Goal: Contribute content: Contribute content

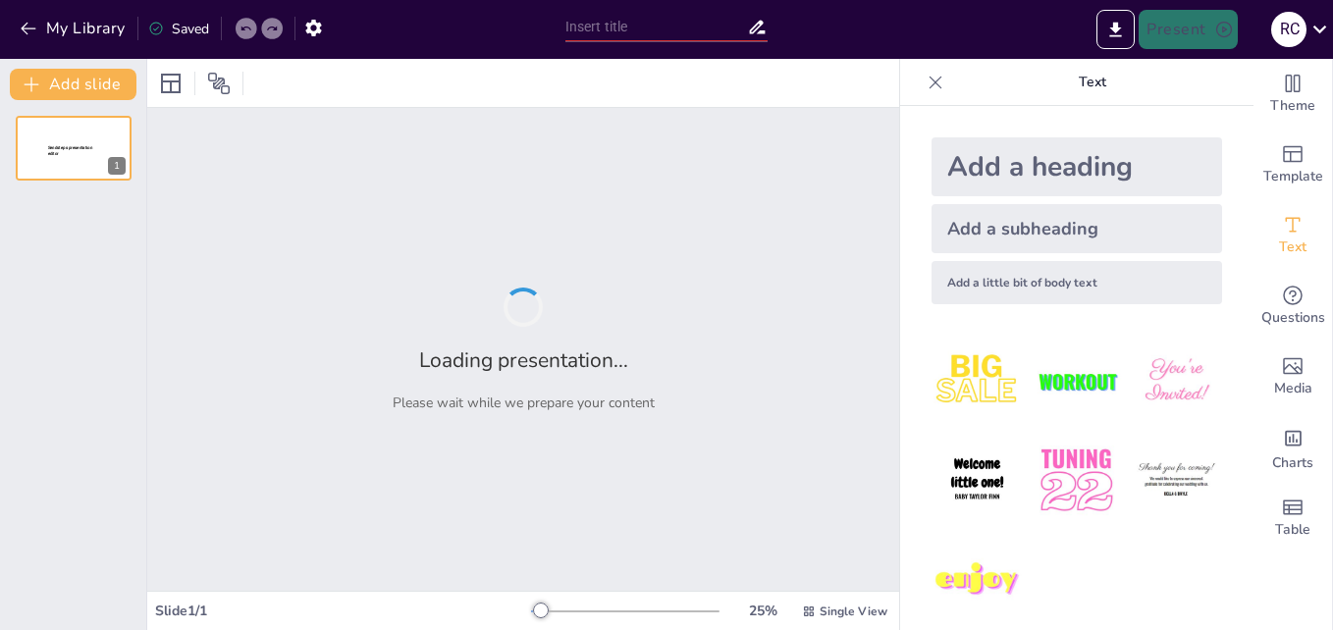
type input "Mutaciones Genéticas y Terapias [PERSON_NAME]: Nuevas Fronteras en el Tratamien…"
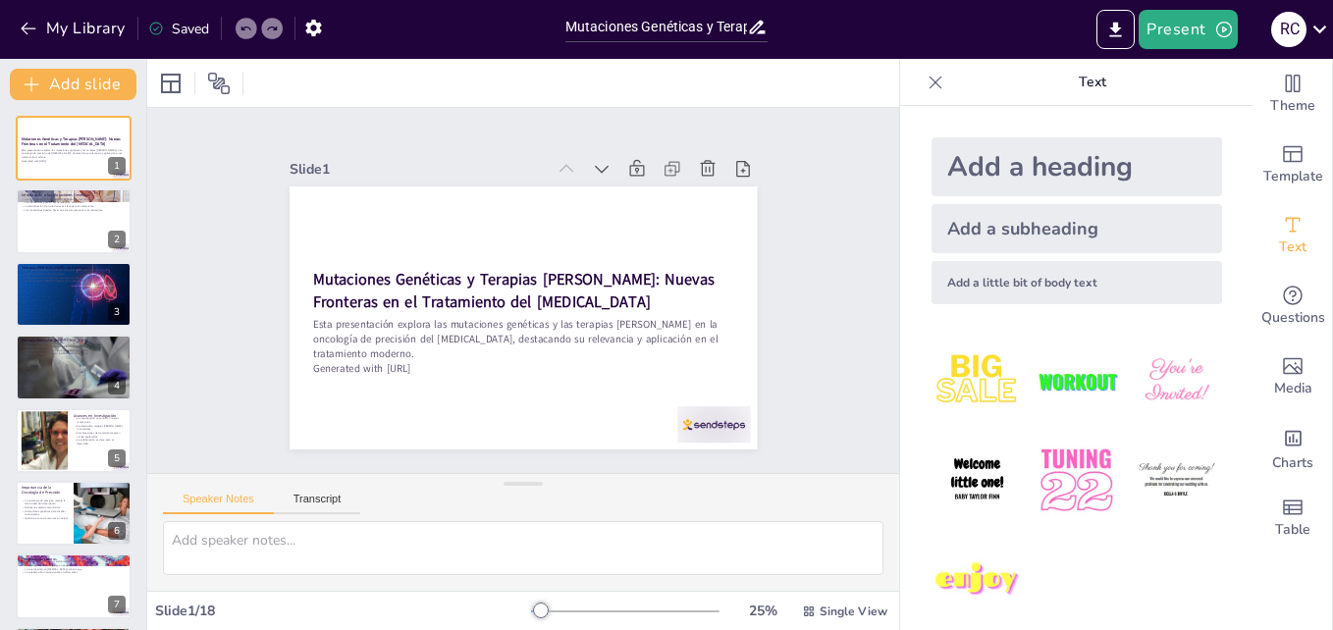
checkbox input "true"
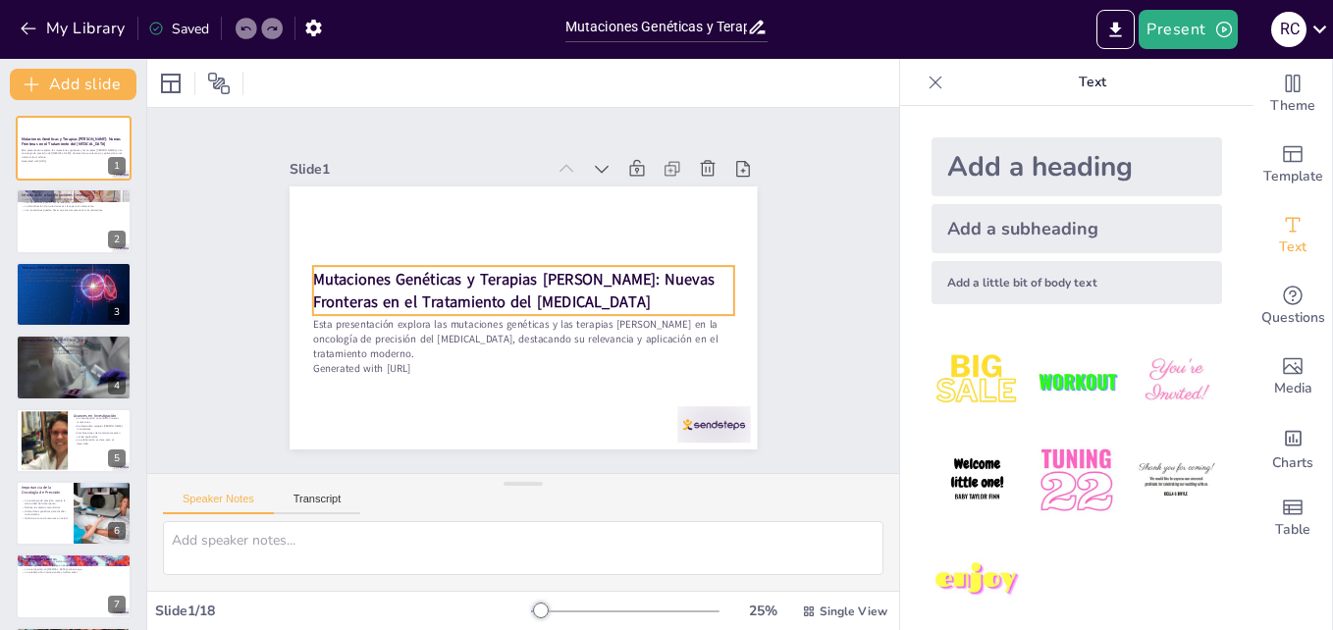
checkbox input "true"
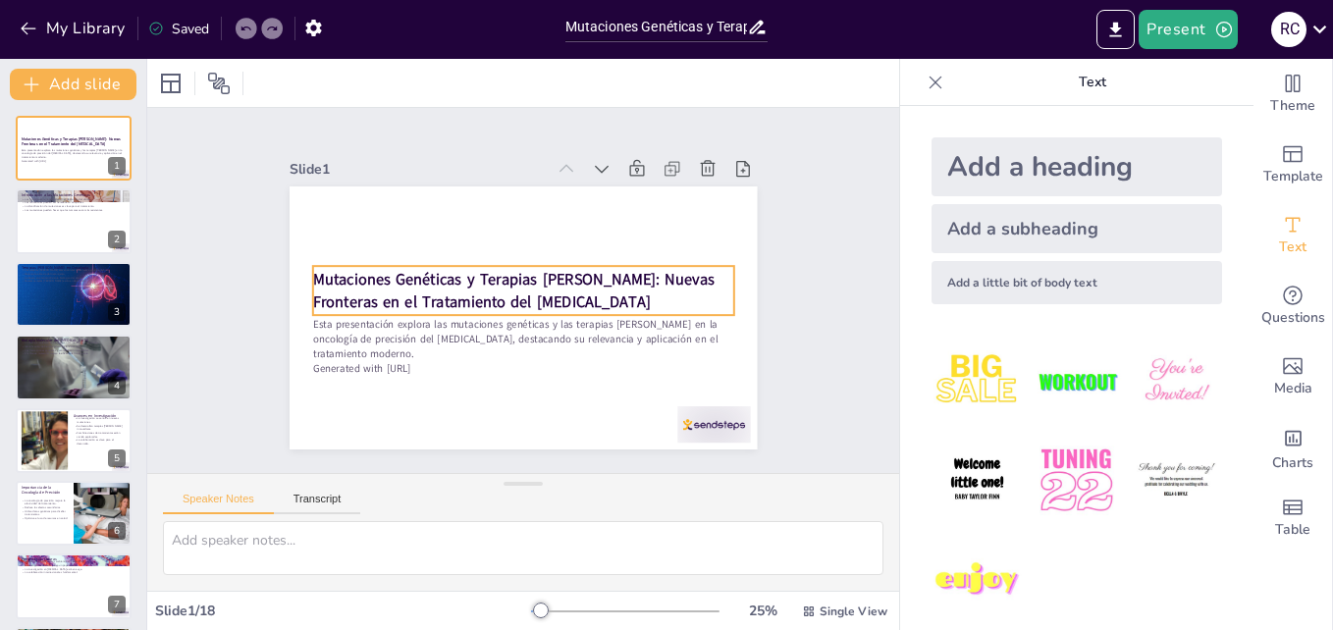
checkbox input "true"
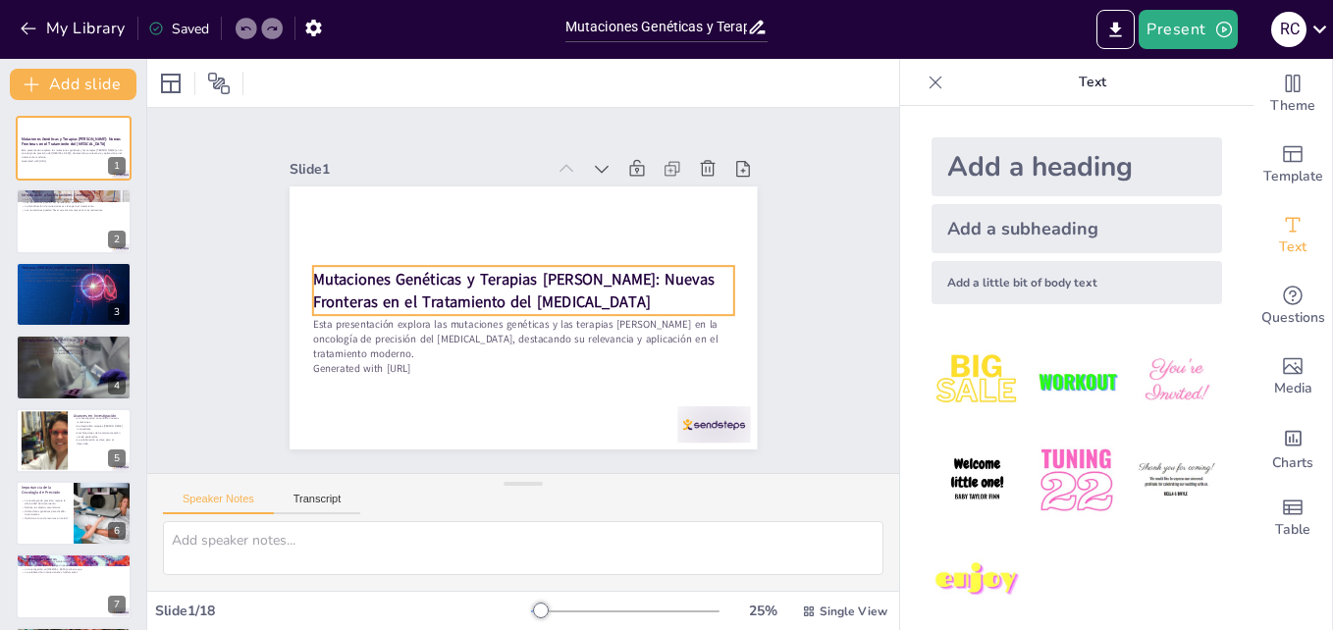
checkbox input "true"
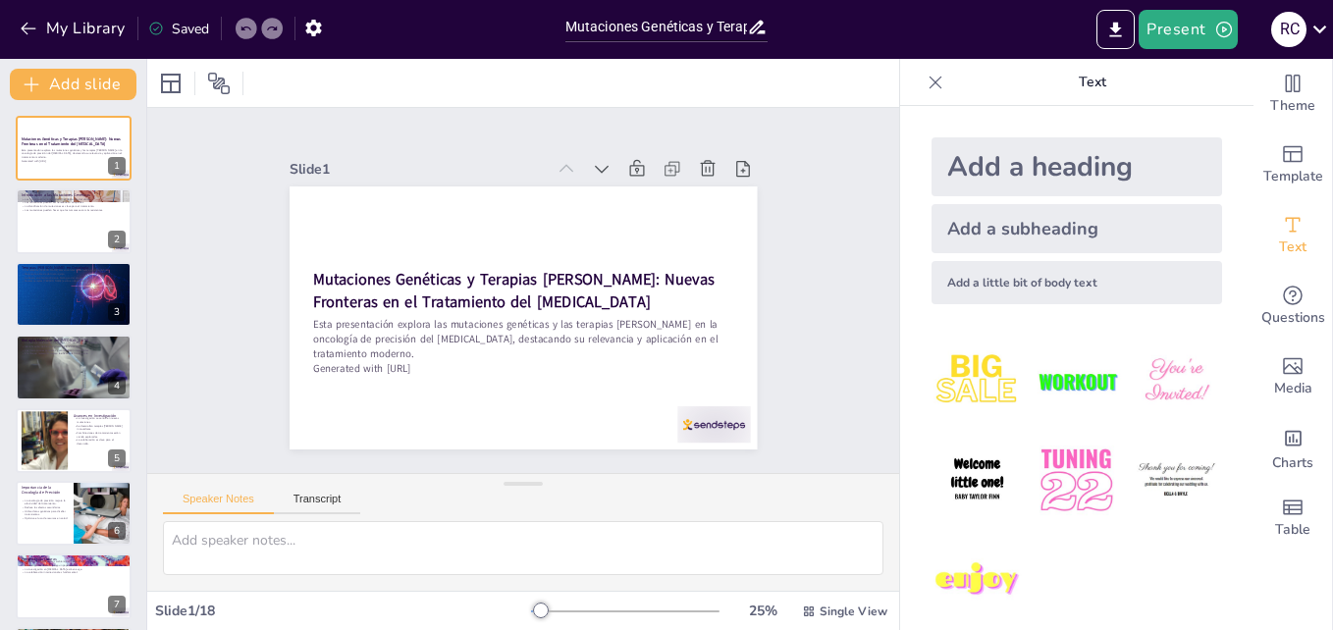
checkbox input "true"
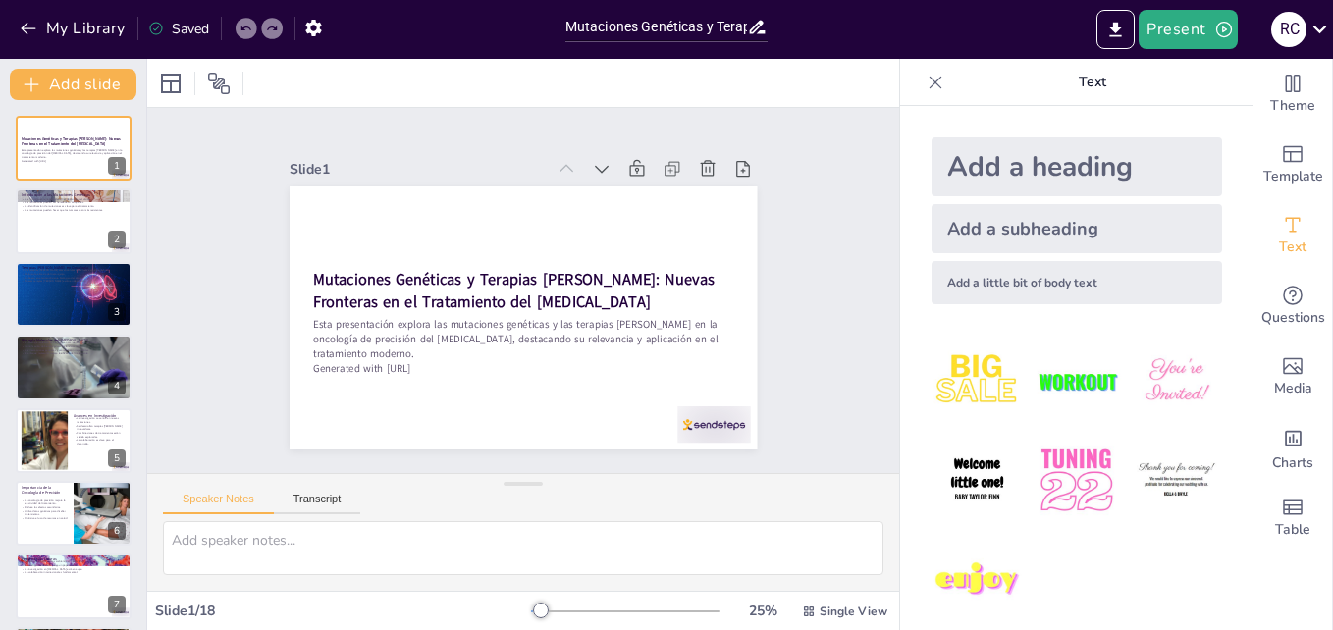
checkbox input "true"
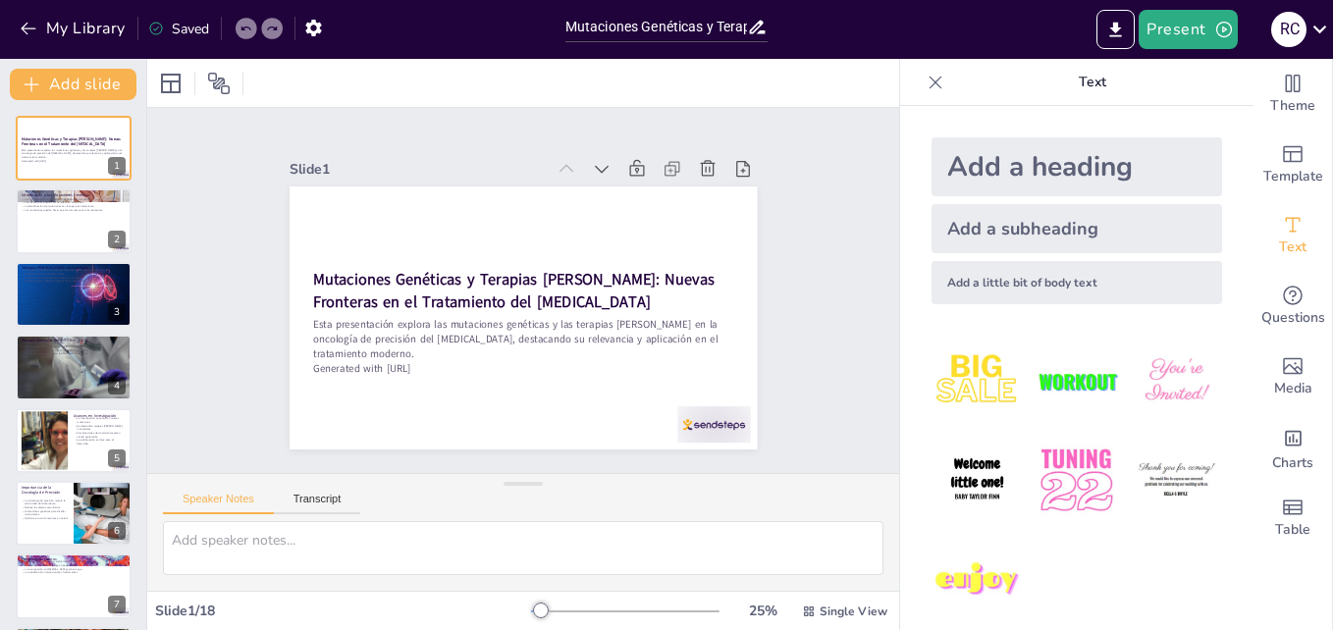
checkbox input "true"
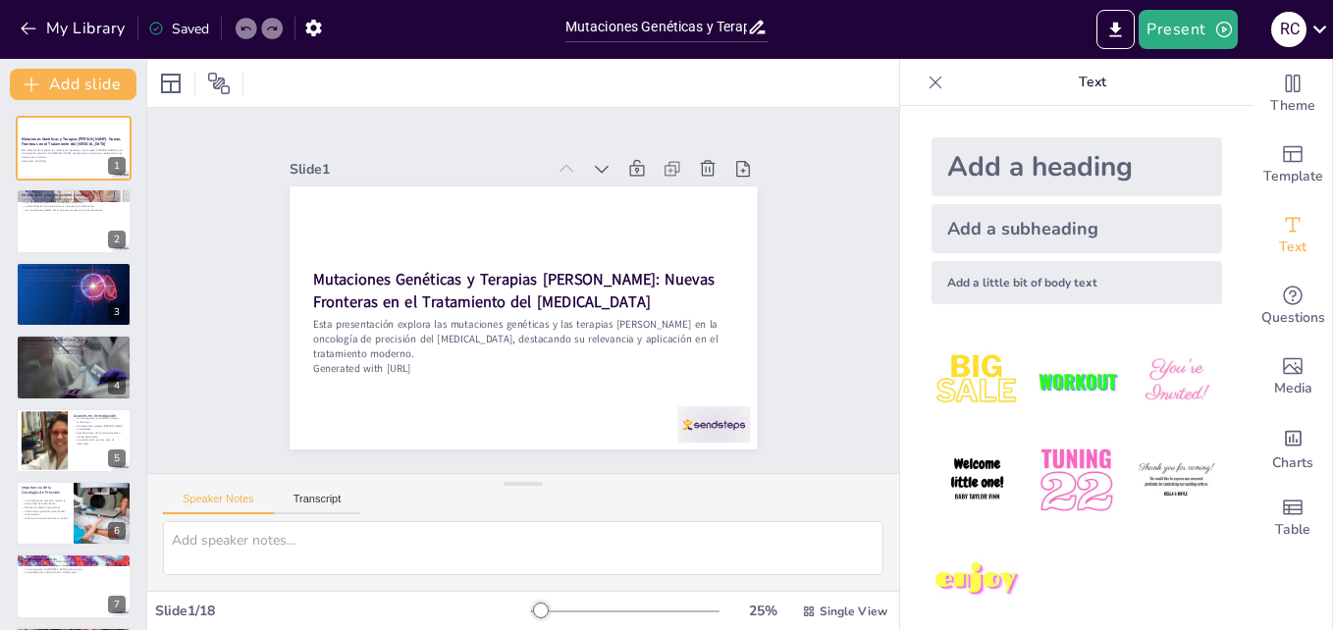
checkbox input "true"
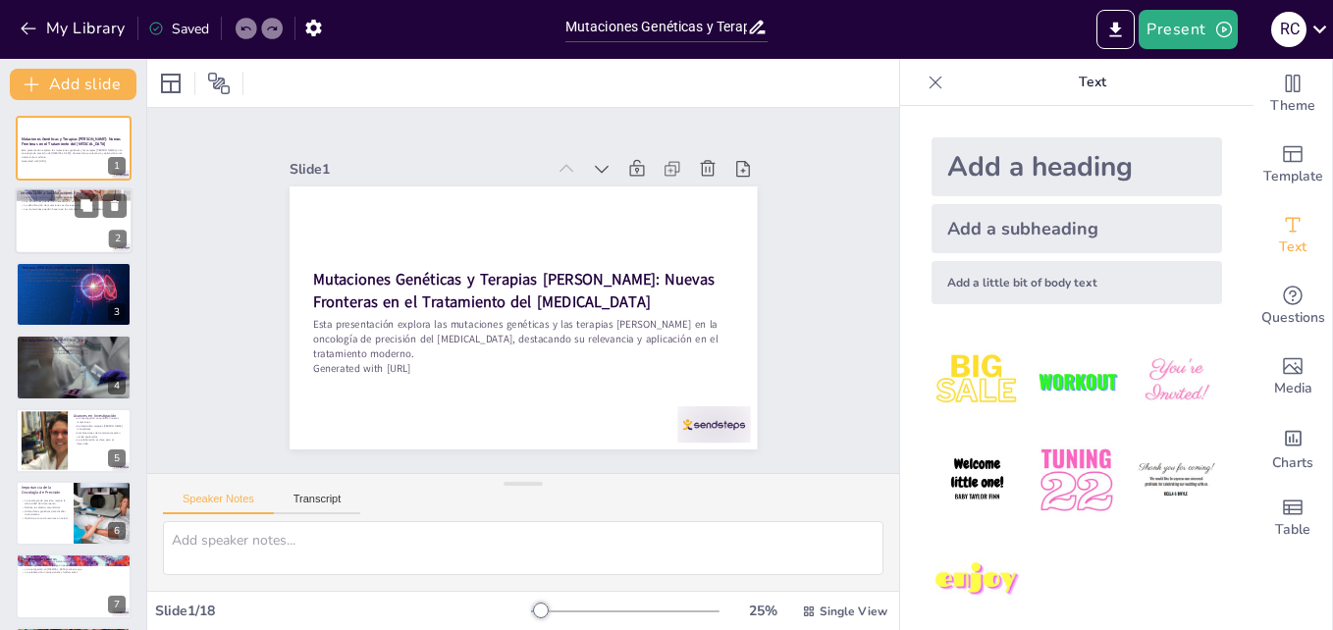
checkbox input "true"
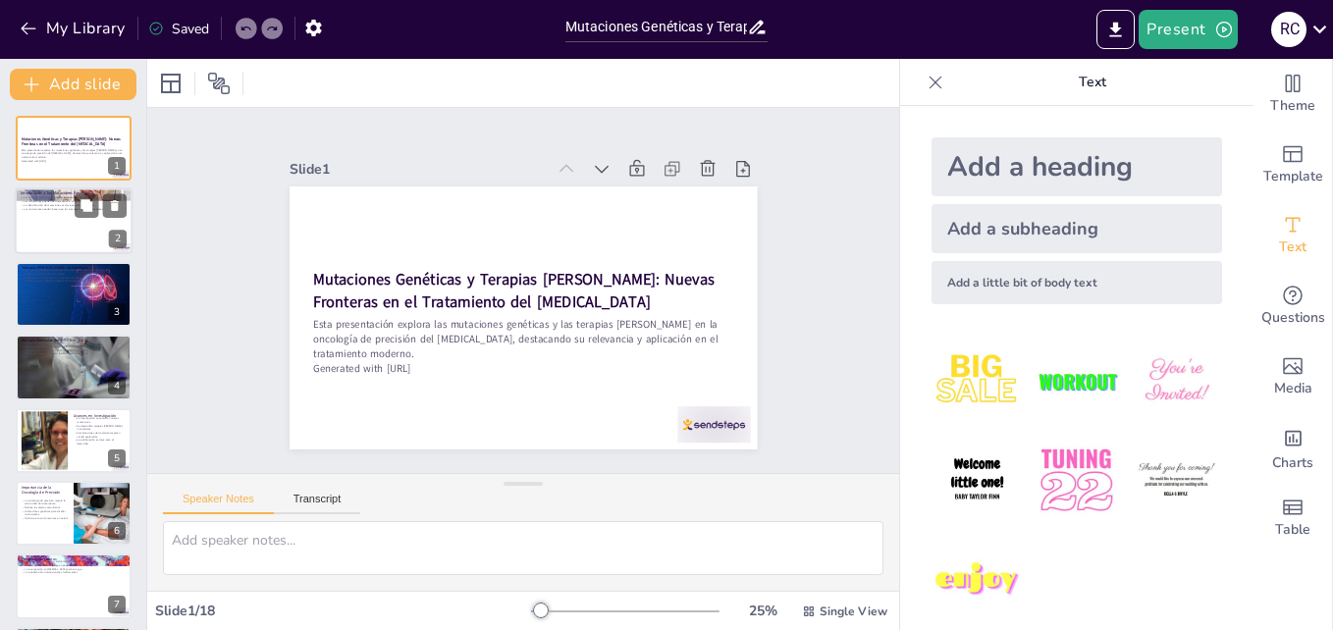
checkbox input "true"
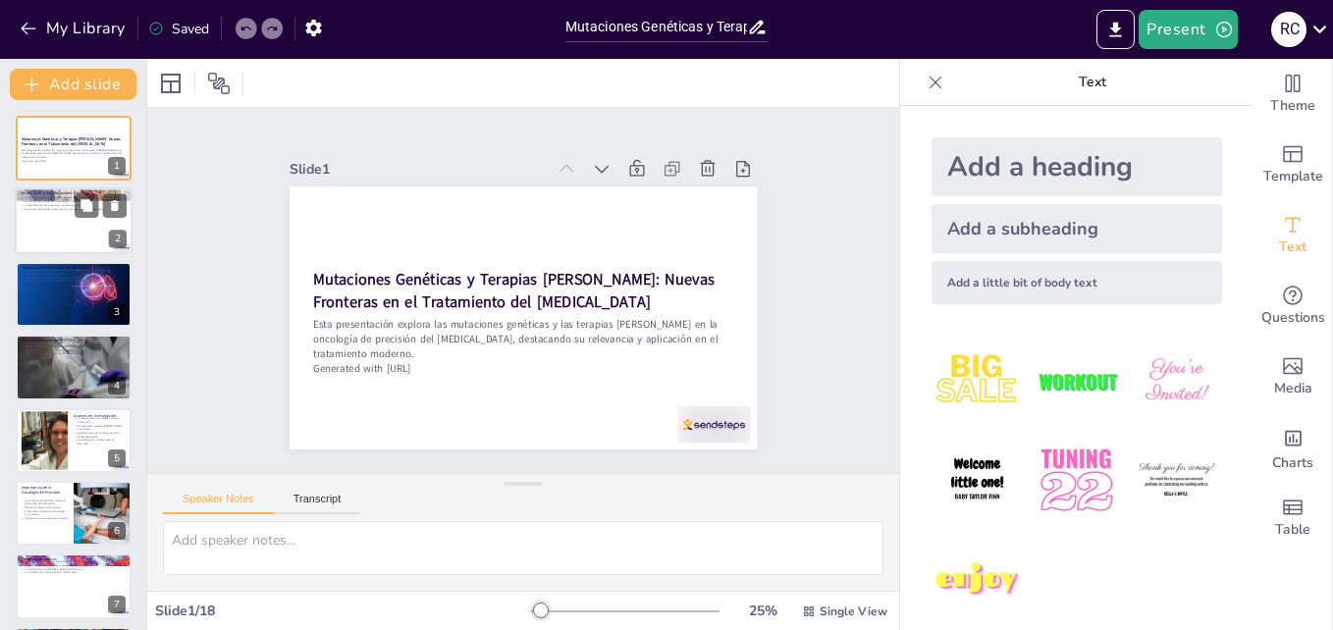
checkbox input "true"
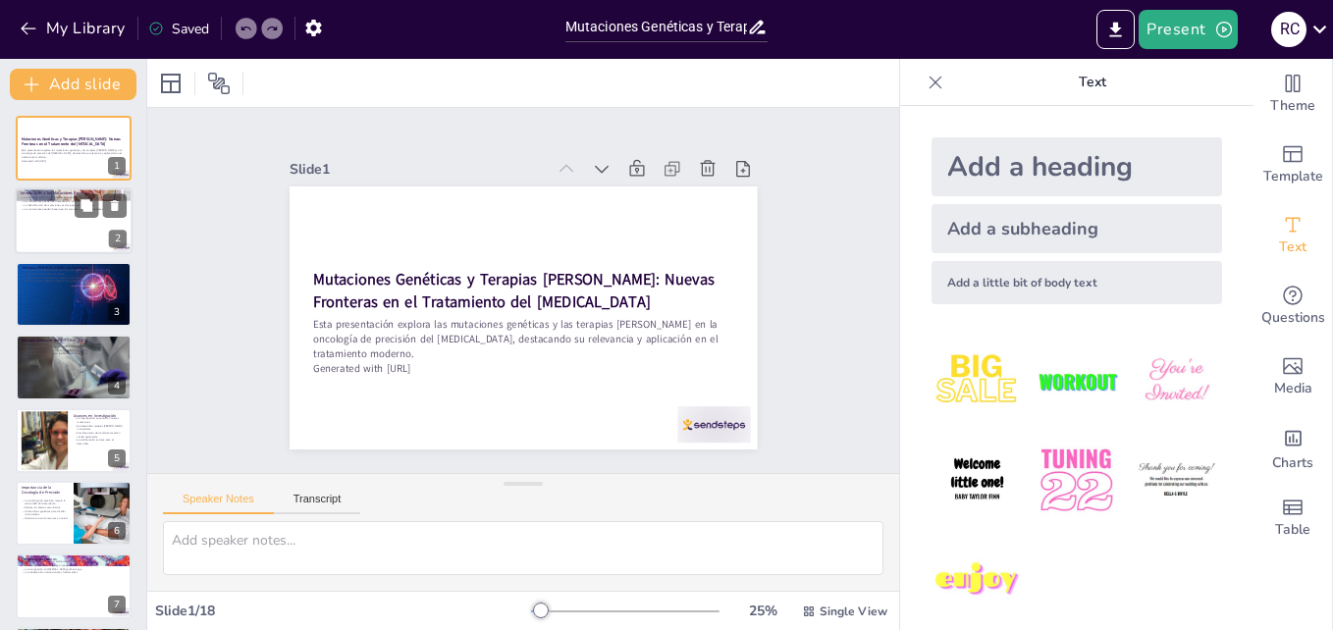
click at [74, 193] on p "Introducción a las Mutaciones Genéticas" at bounding box center [74, 194] width 106 height 6
type textarea "Las mutaciones genéticas son cambios en la secuencia del ADN que pueden influir…"
checkbox input "true"
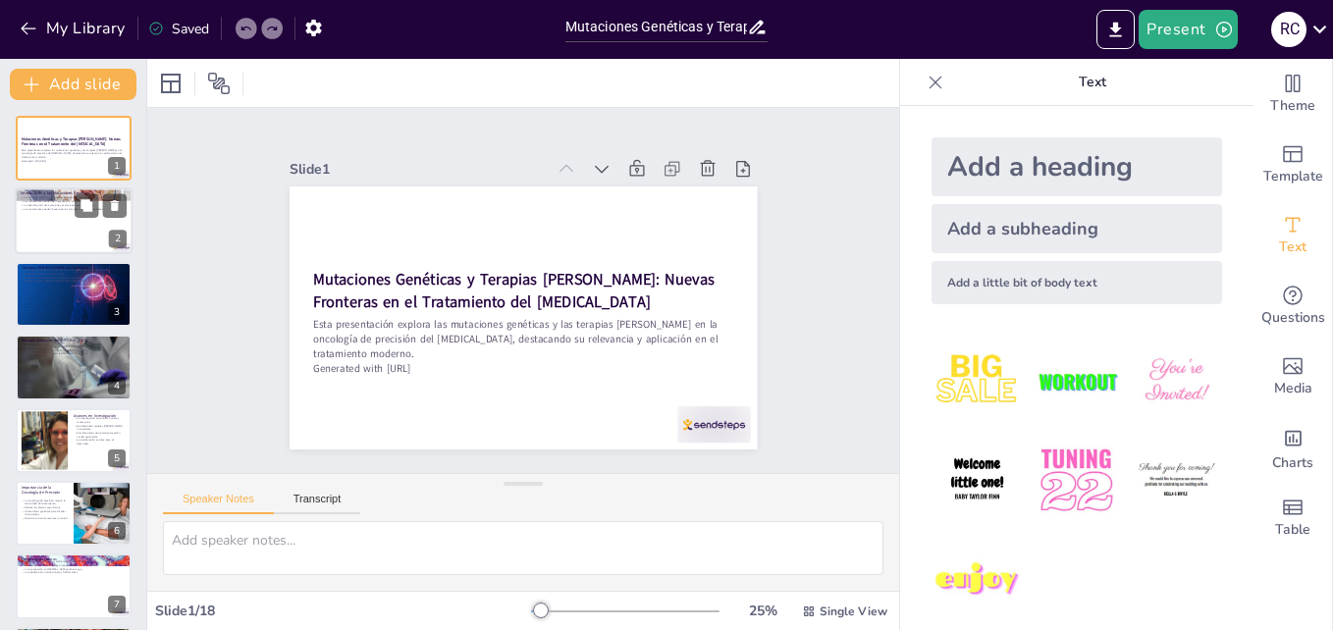
checkbox input "true"
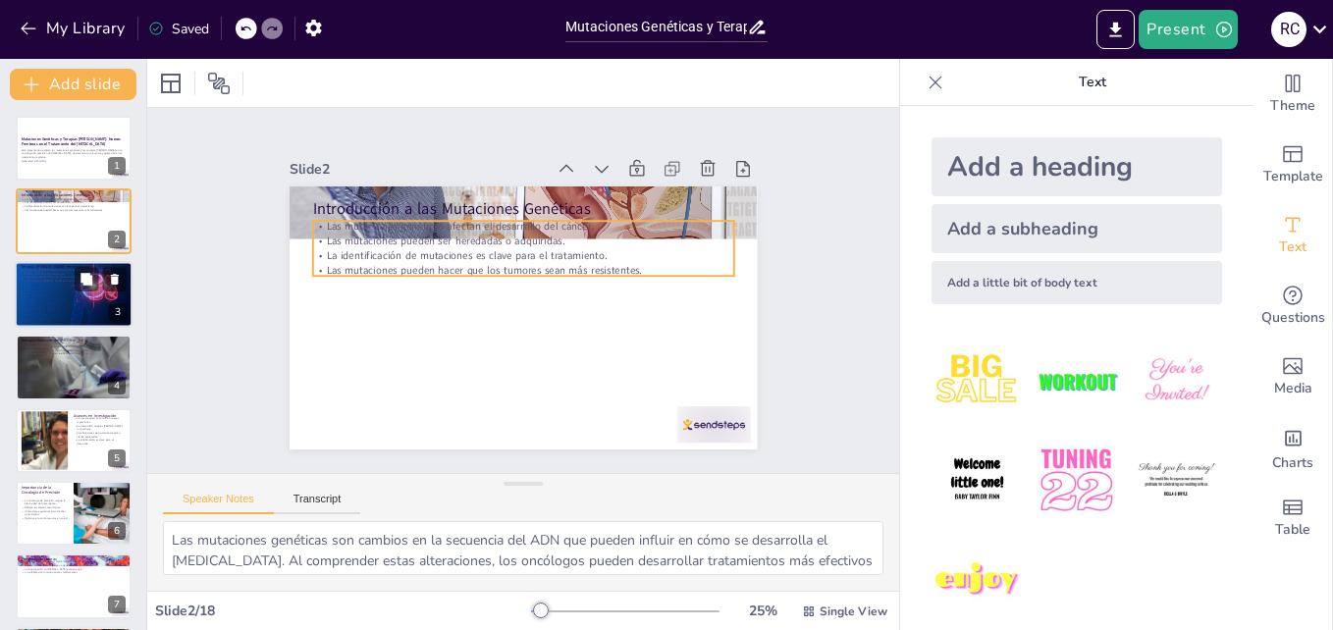
checkbox input "true"
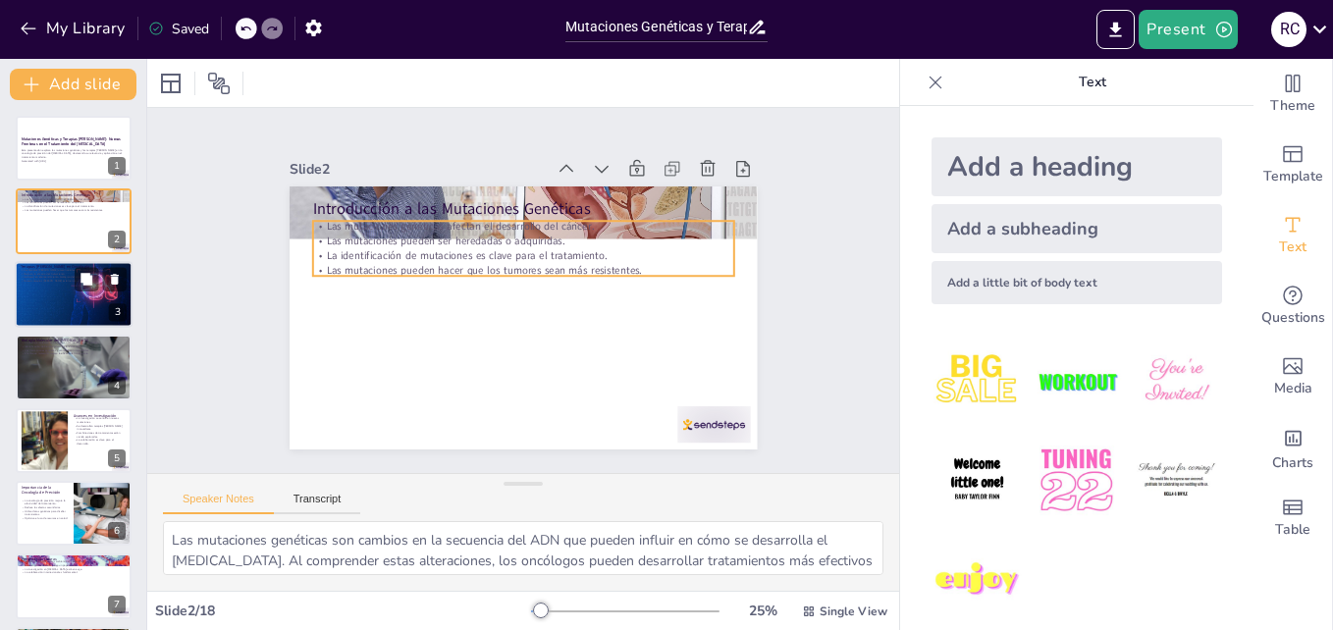
checkbox input "true"
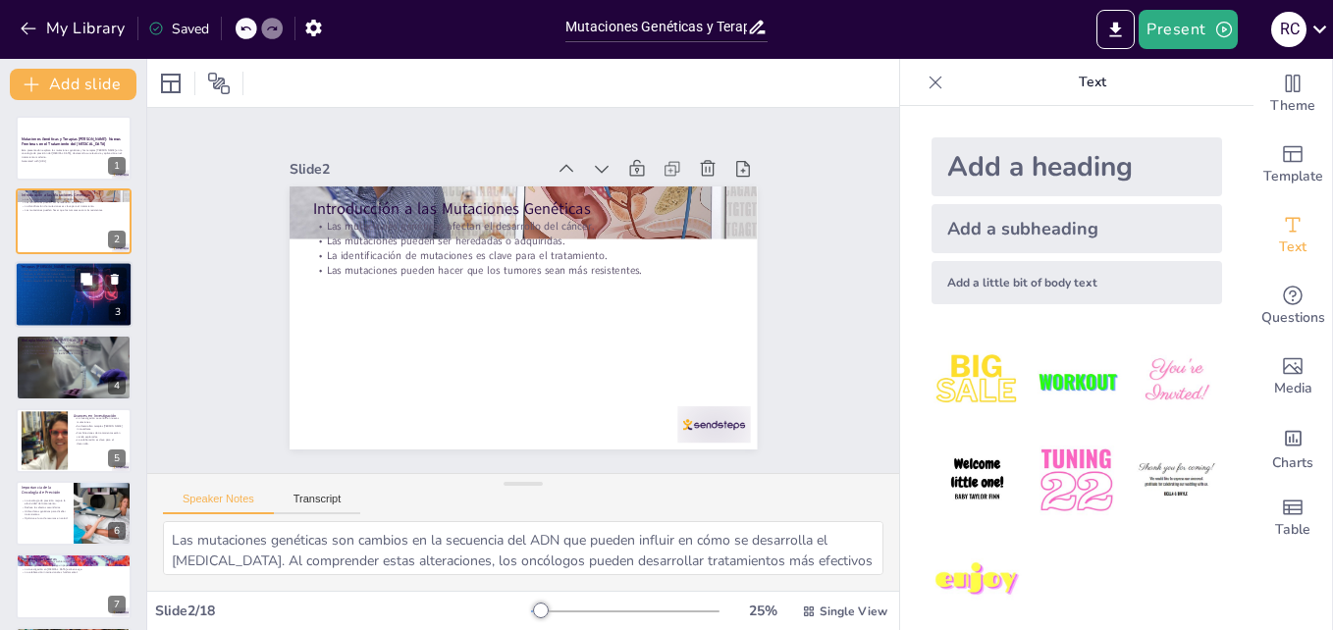
click at [70, 295] on div at bounding box center [74, 294] width 121 height 67
type textarea "La especificidad de las terapias [PERSON_NAME] permite que se enfoquen en las c…"
checkbox input "true"
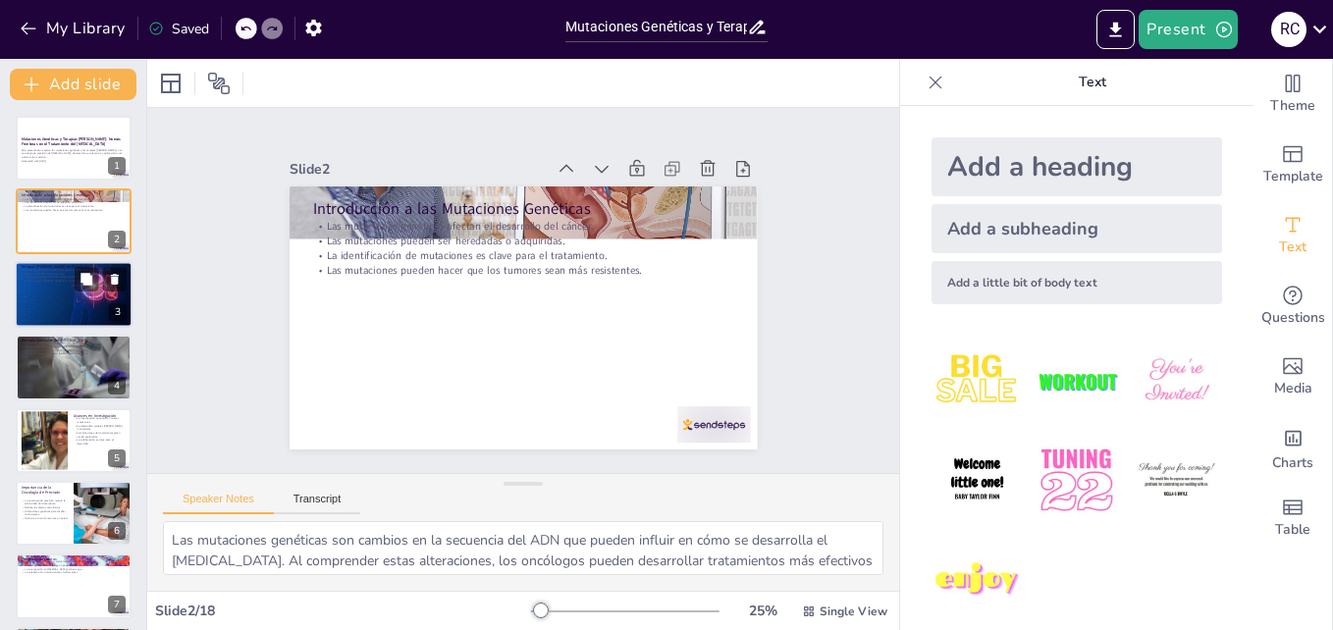
checkbox input "true"
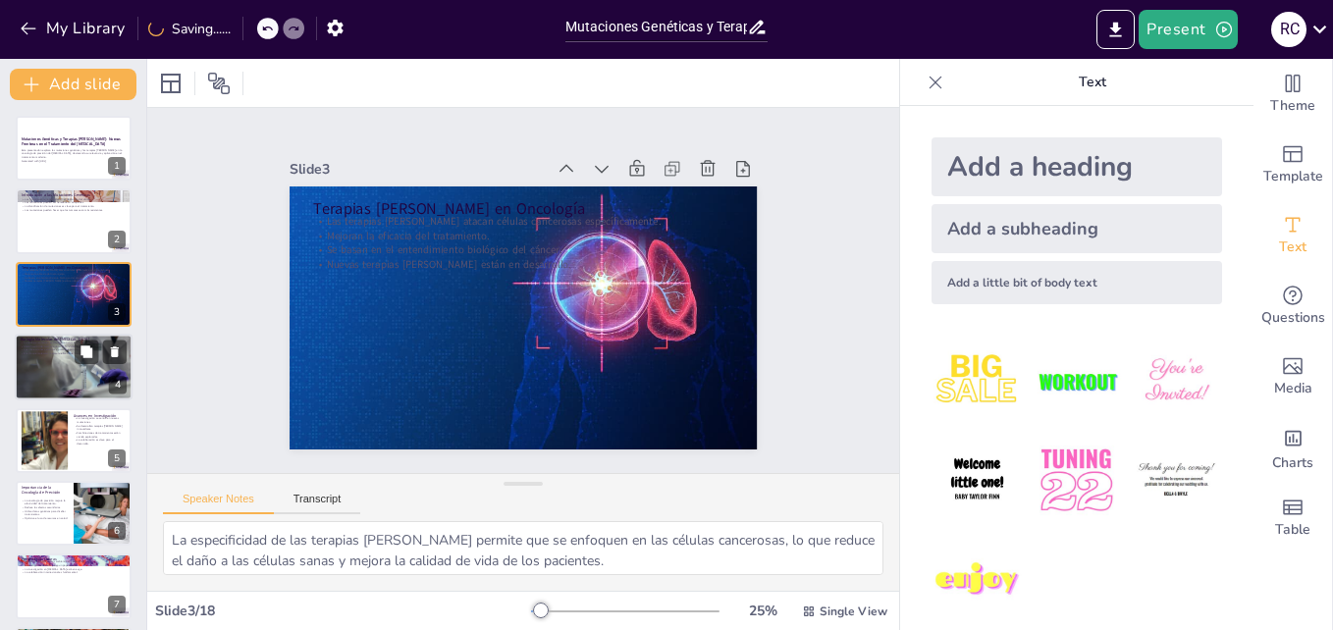
checkbox input "true"
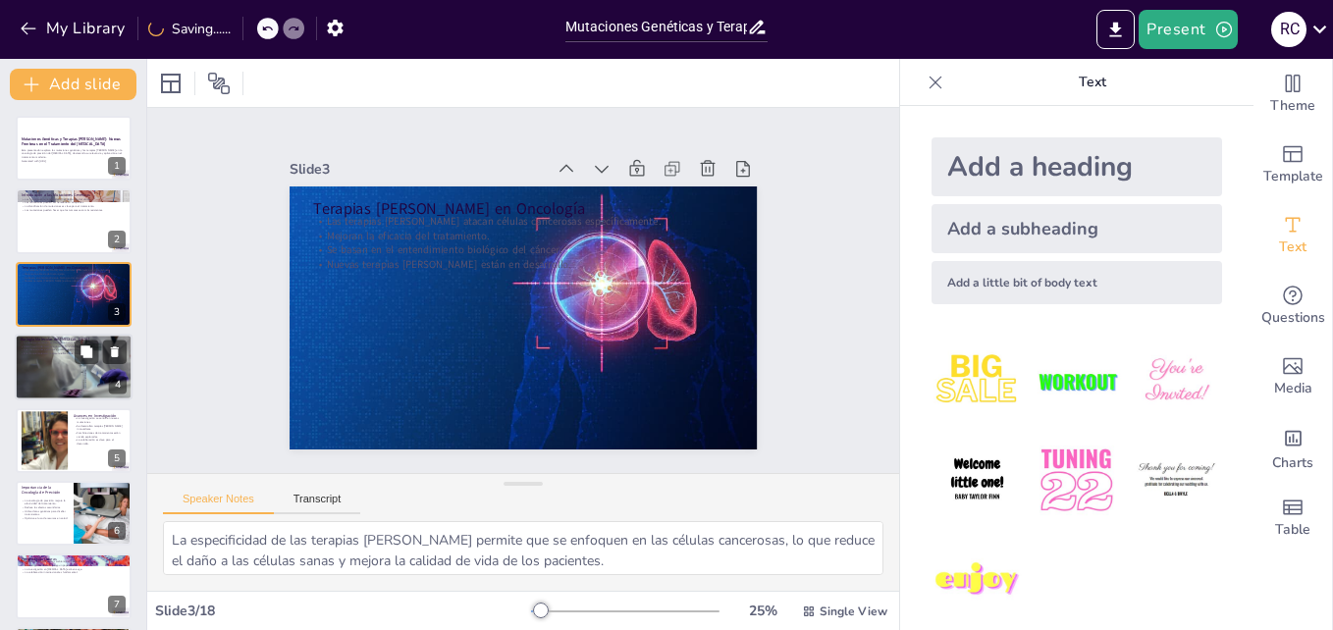
checkbox input "true"
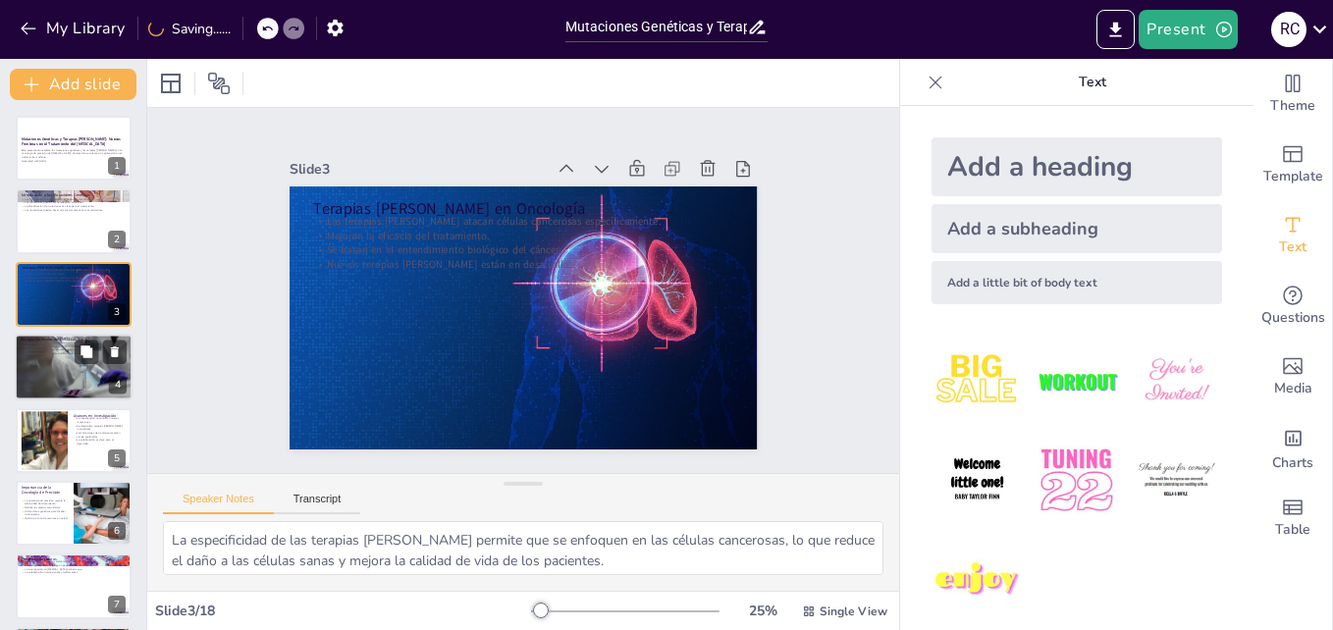
click at [69, 360] on div at bounding box center [74, 367] width 118 height 67
type textarea "La personalización del tratamiento basado en la biología molecular permite que …"
checkbox input "true"
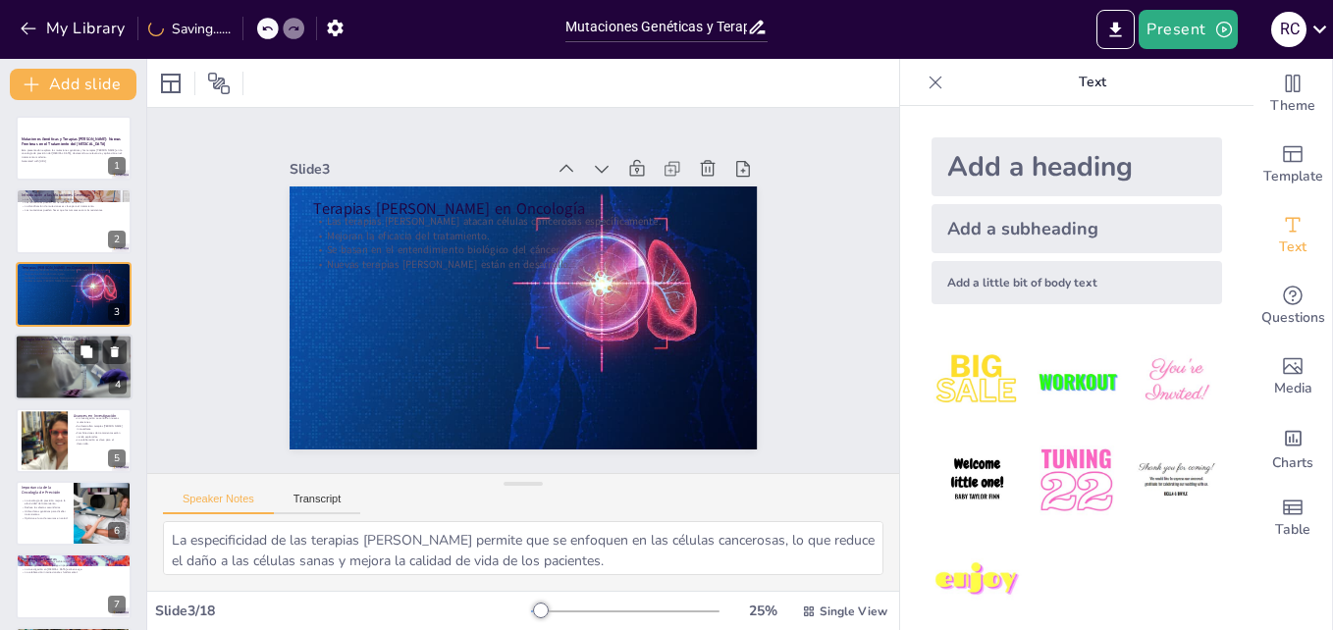
checkbox input "true"
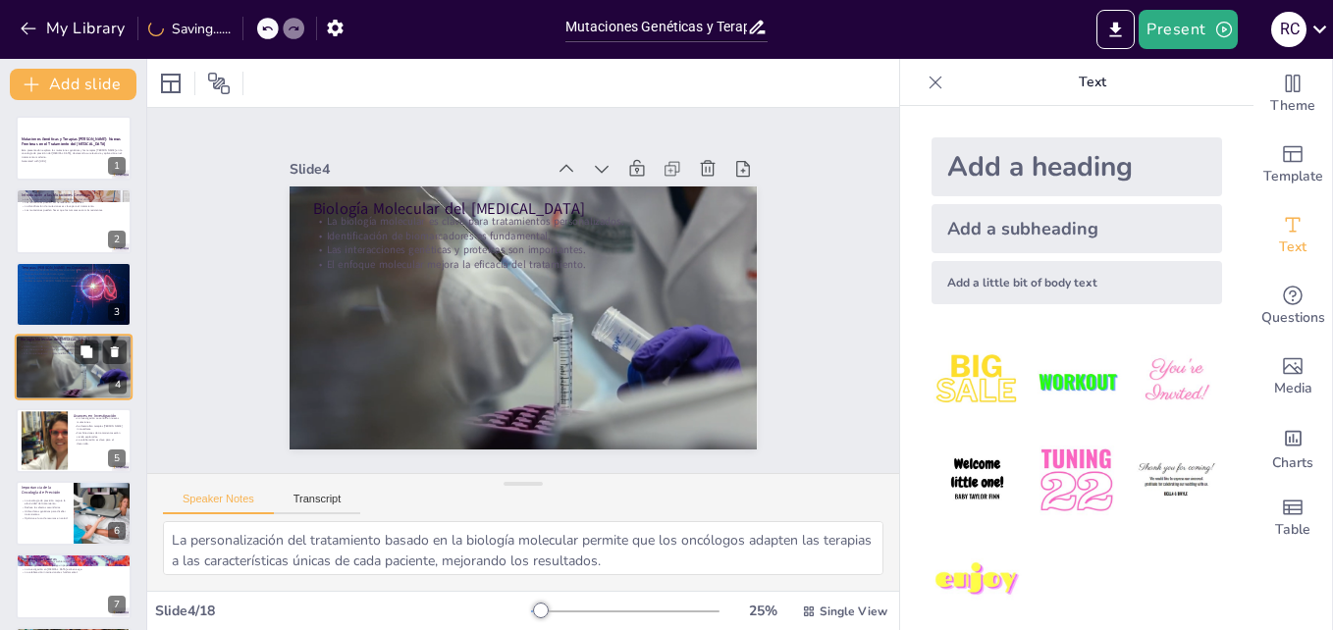
scroll to position [2, 0]
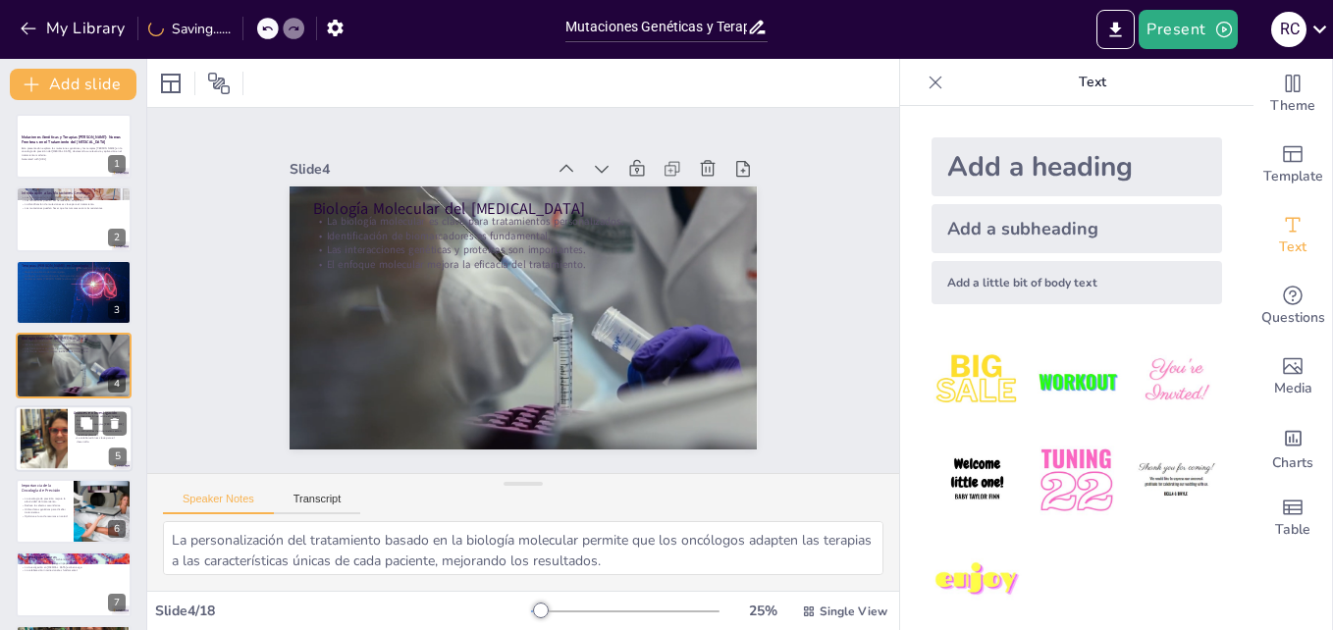
checkbox input "true"
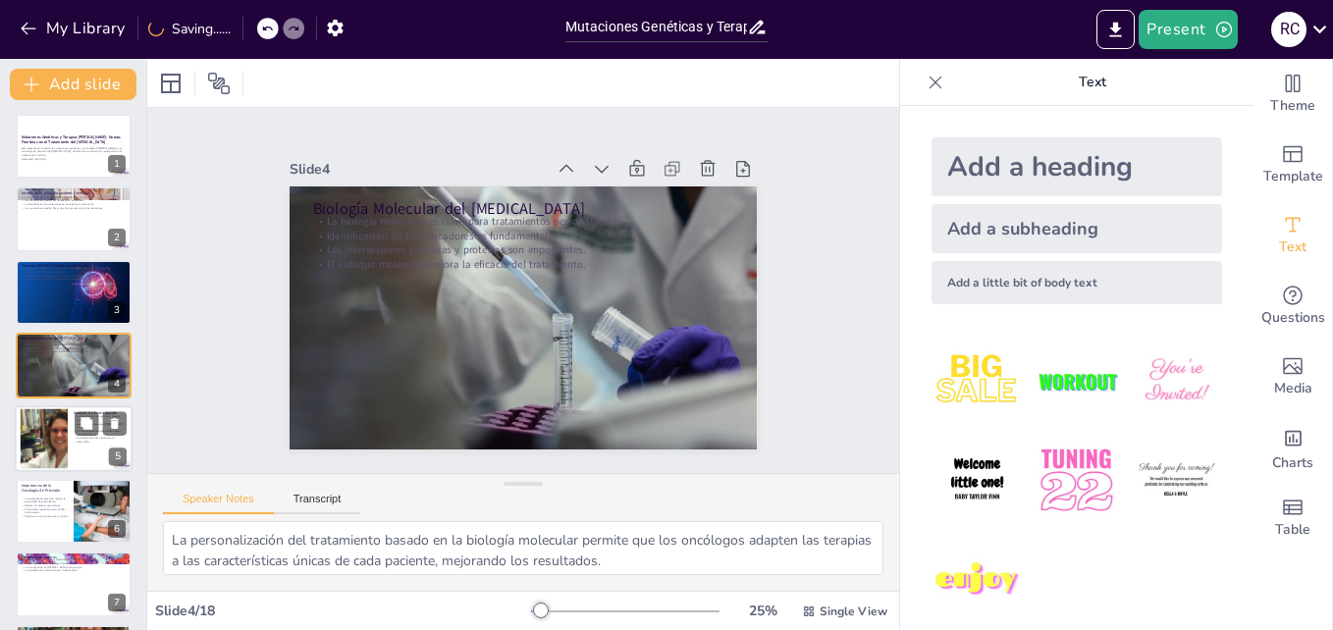
checkbox input "true"
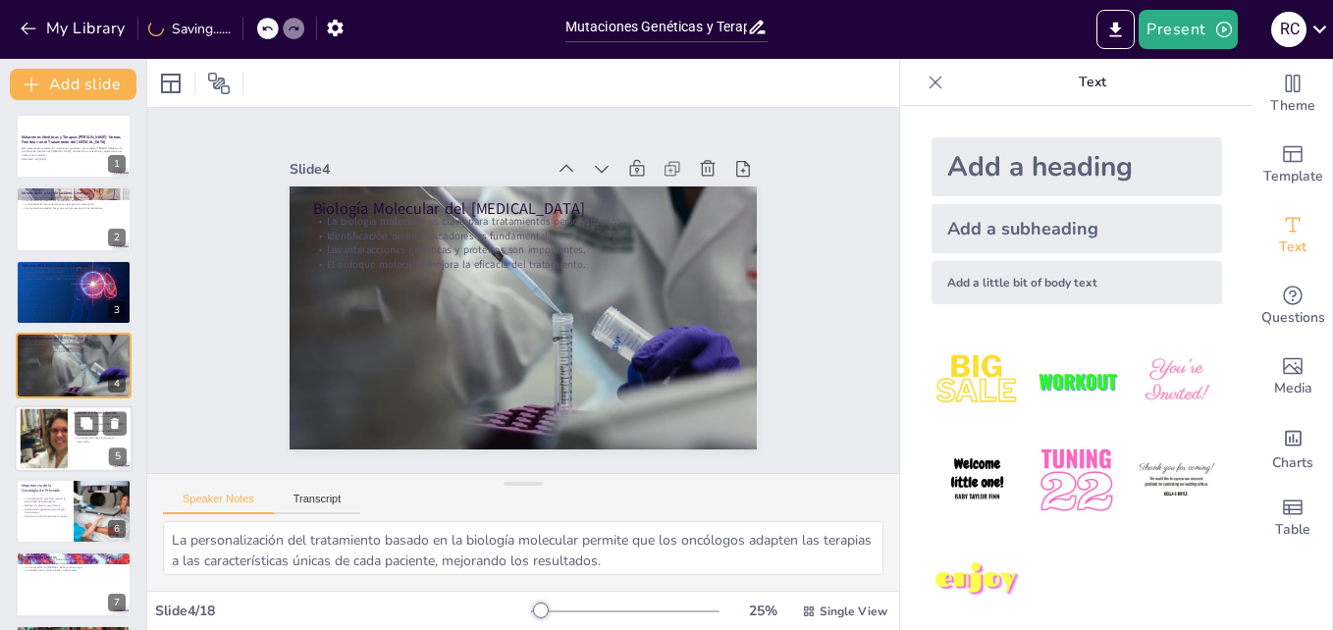
checkbox input "true"
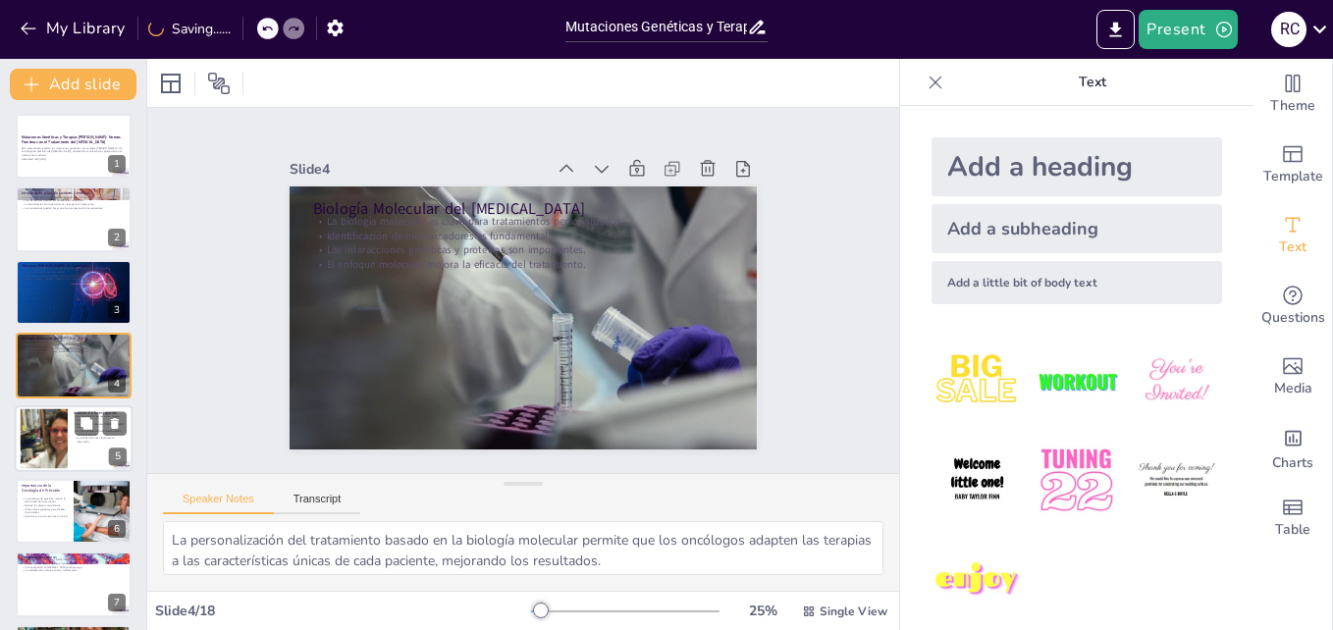
click at [68, 409] on div at bounding box center [74, 438] width 118 height 67
type textarea "La investigación sobre nuevas mutaciones es esencial para entender mejor el [ME…"
checkbox input "true"
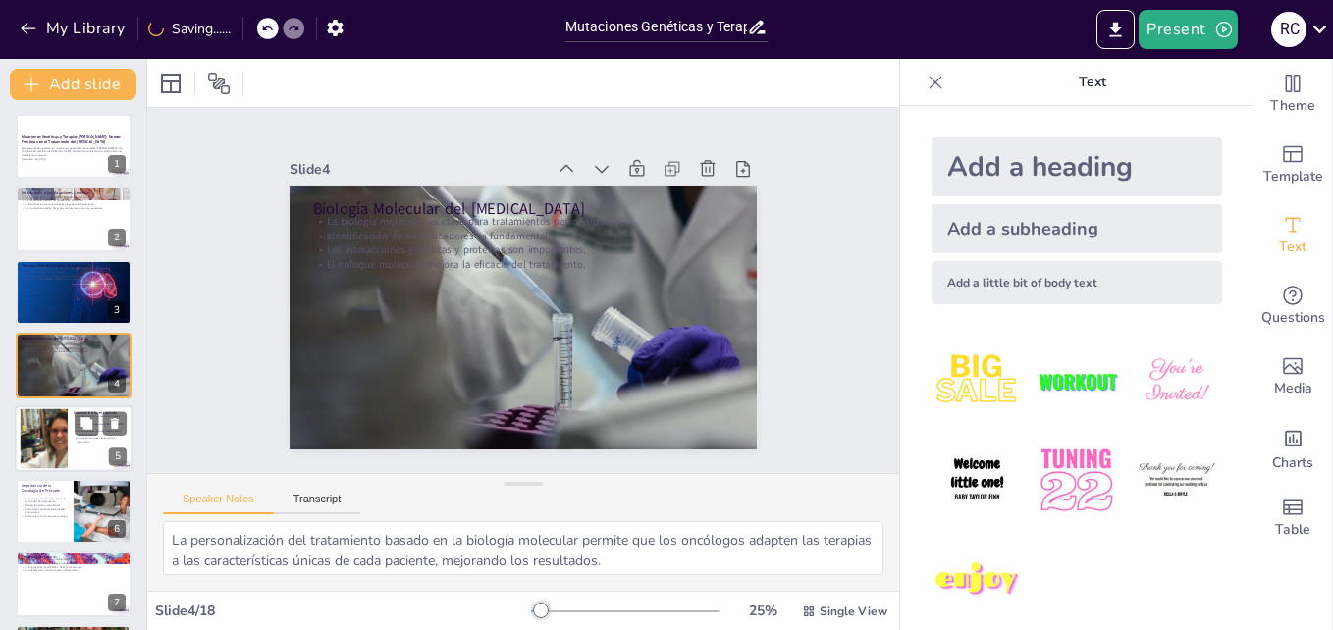
checkbox input "true"
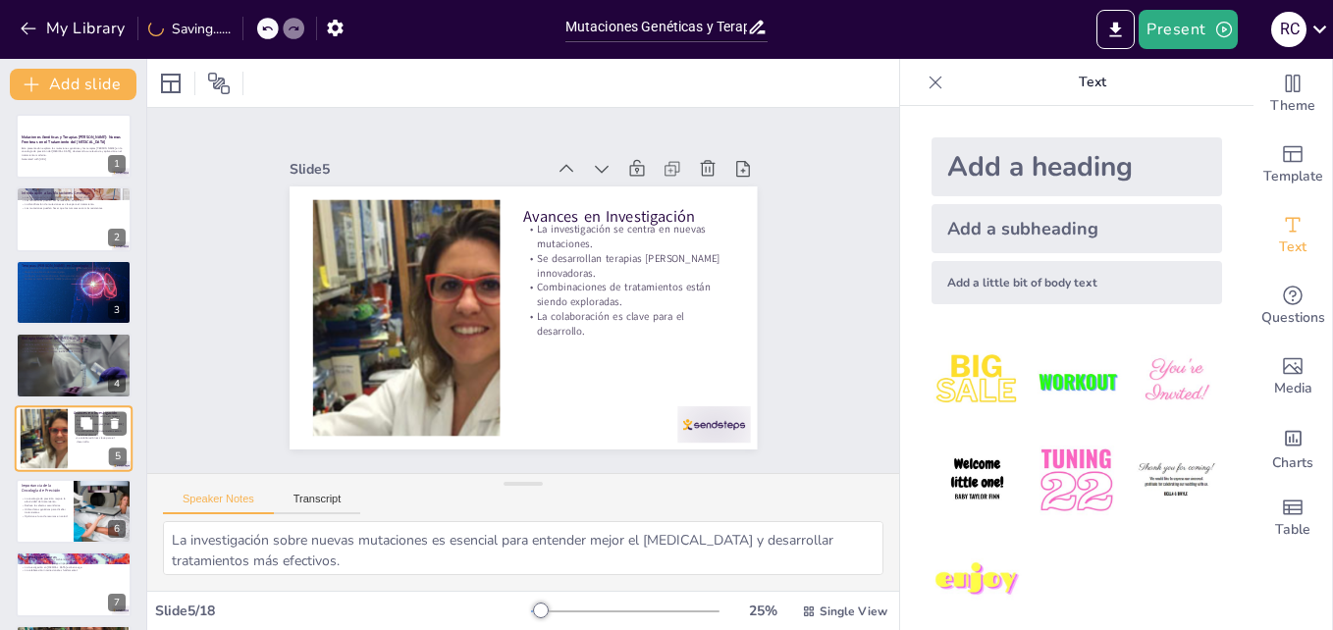
scroll to position [76, 0]
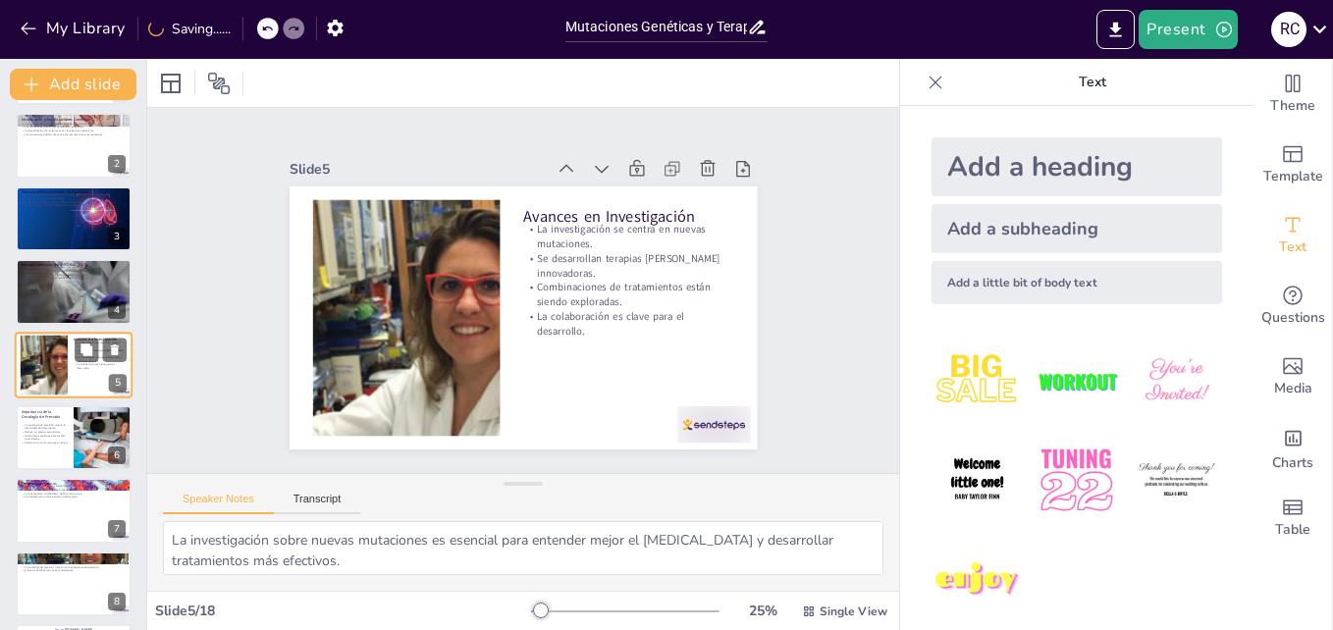
checkbox input "true"
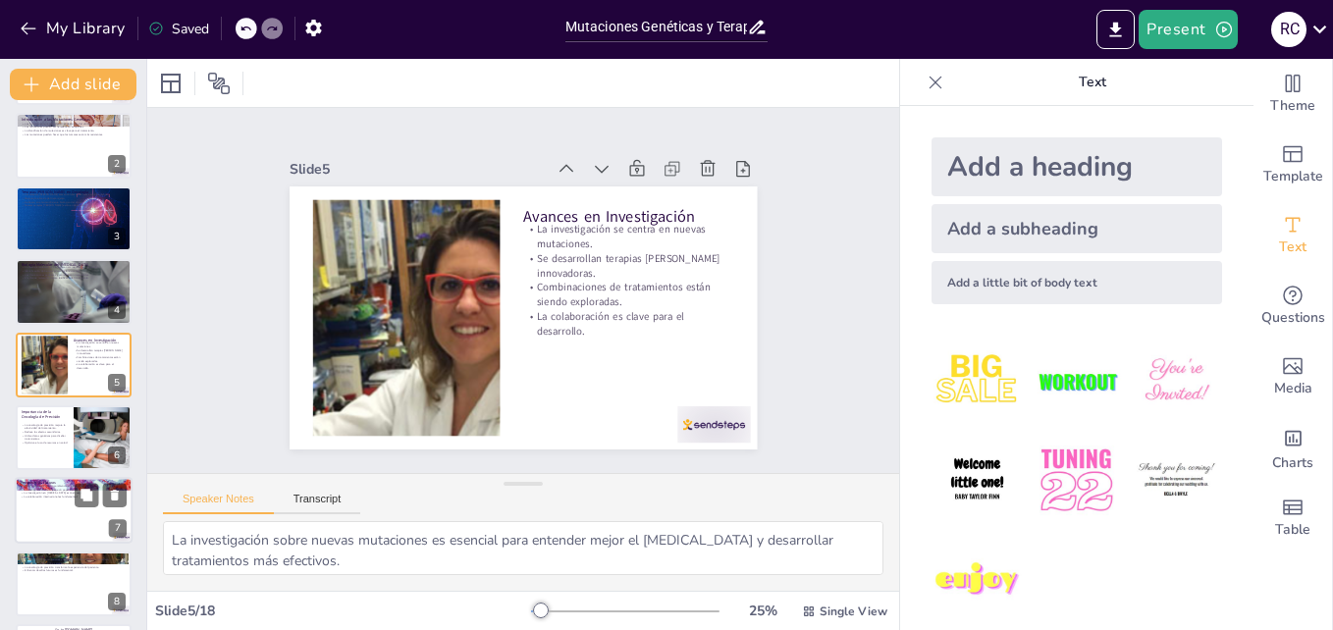
checkbox input "true"
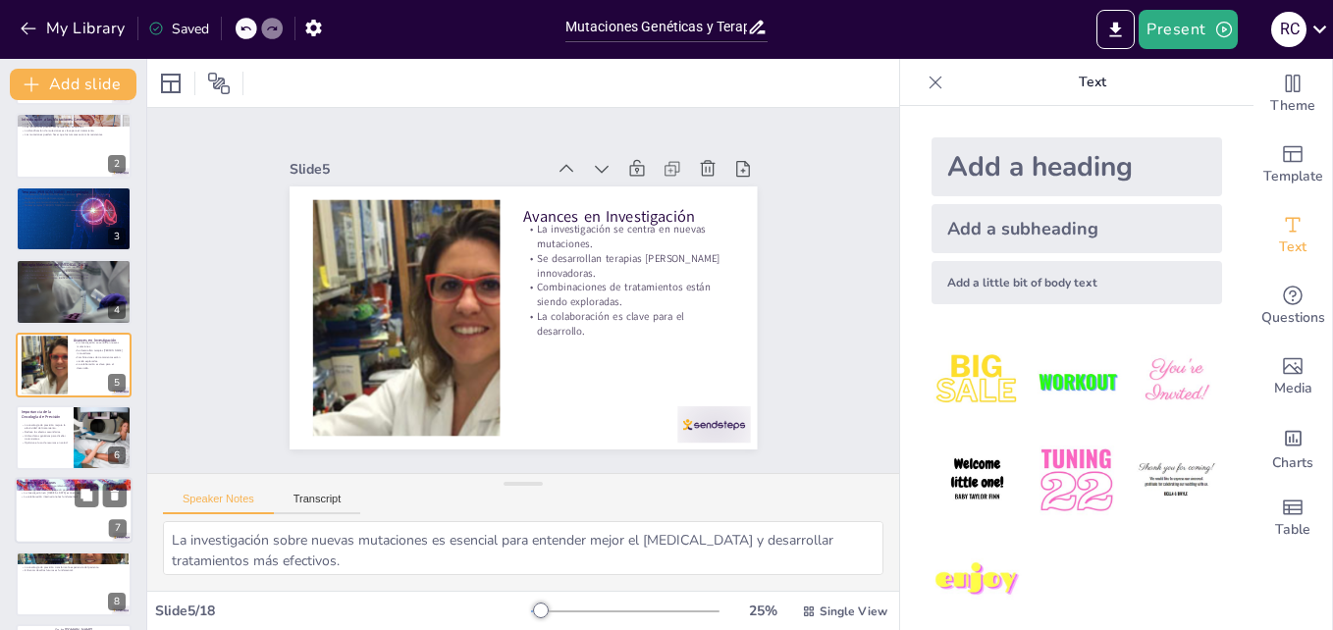
checkbox input "true"
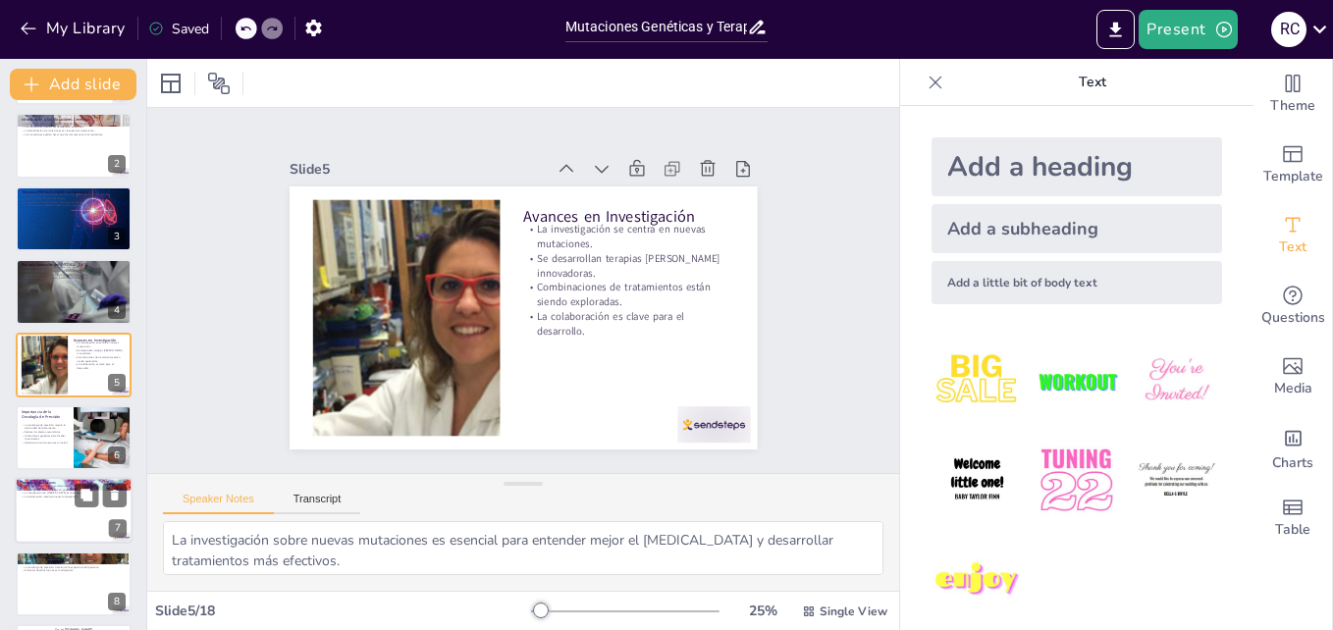
checkbox input "true"
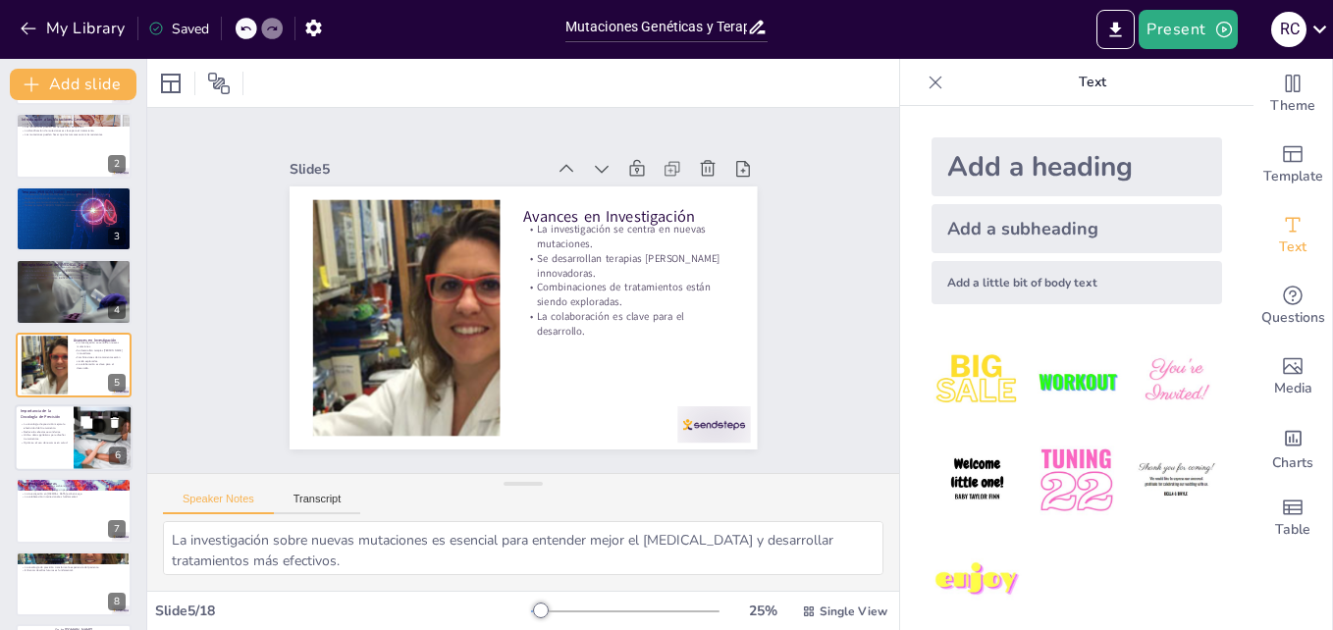
checkbox input "true"
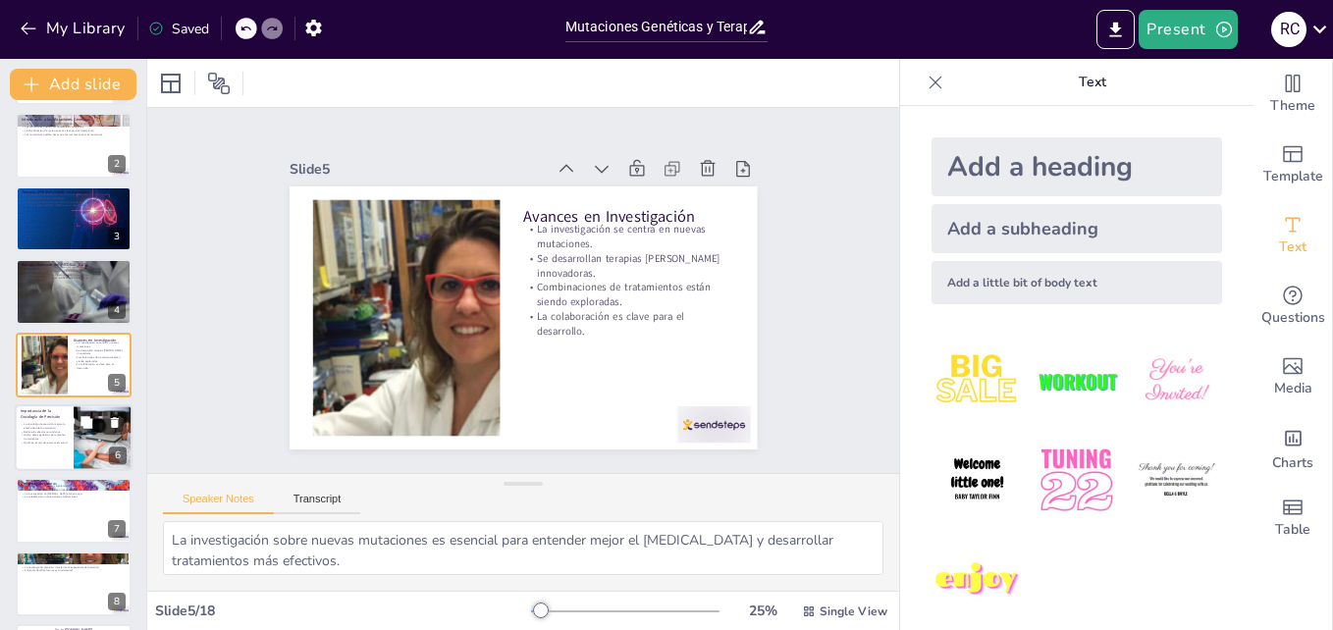
checkbox input "true"
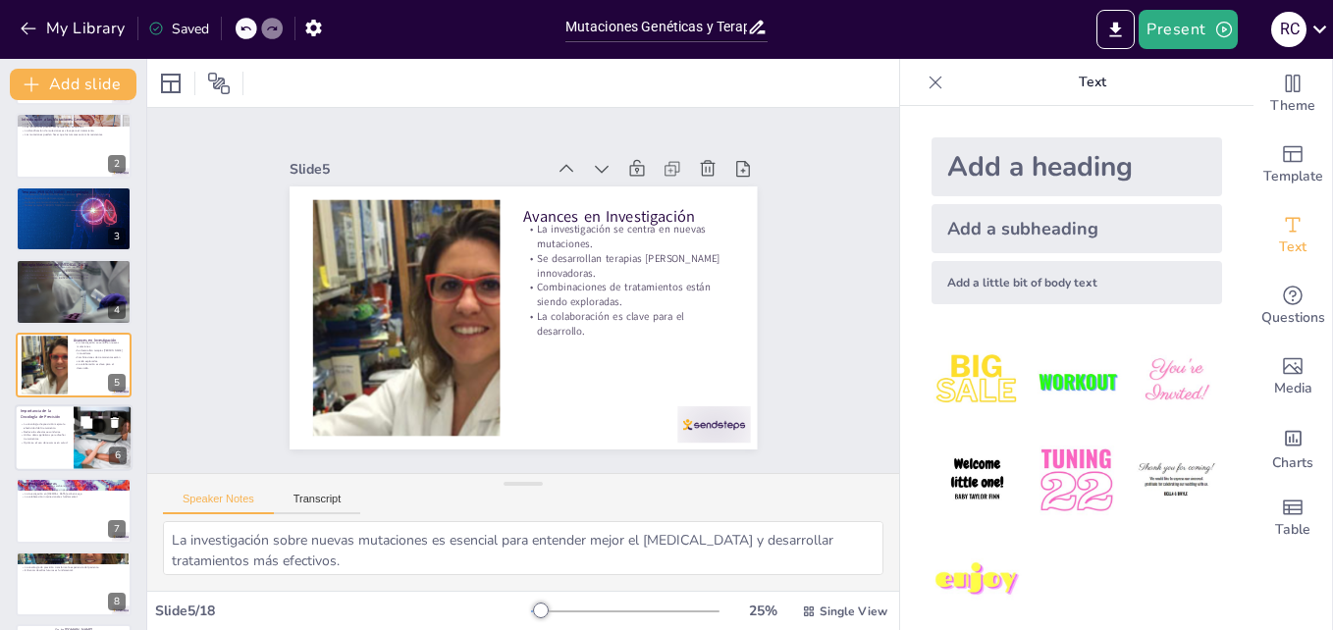
click at [63, 456] on div at bounding box center [74, 437] width 118 height 67
type textarea "La efectividad de la oncología de precisión radica en su capacidad para adaptar…"
checkbox input "true"
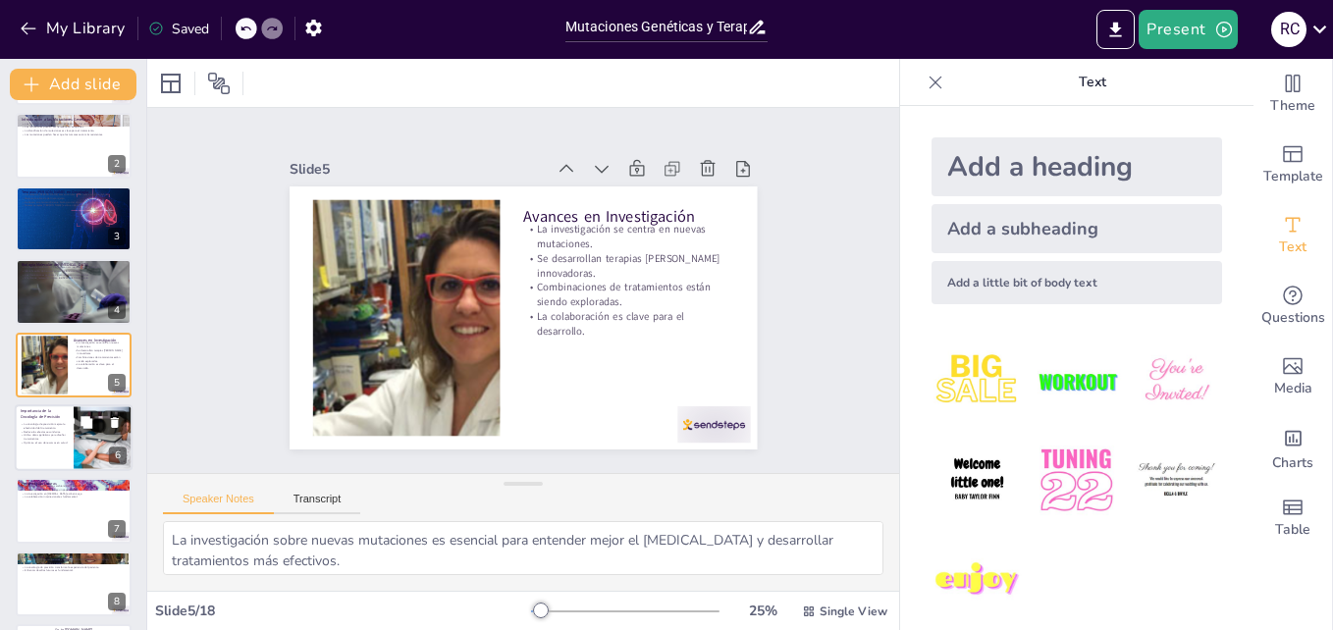
checkbox input "true"
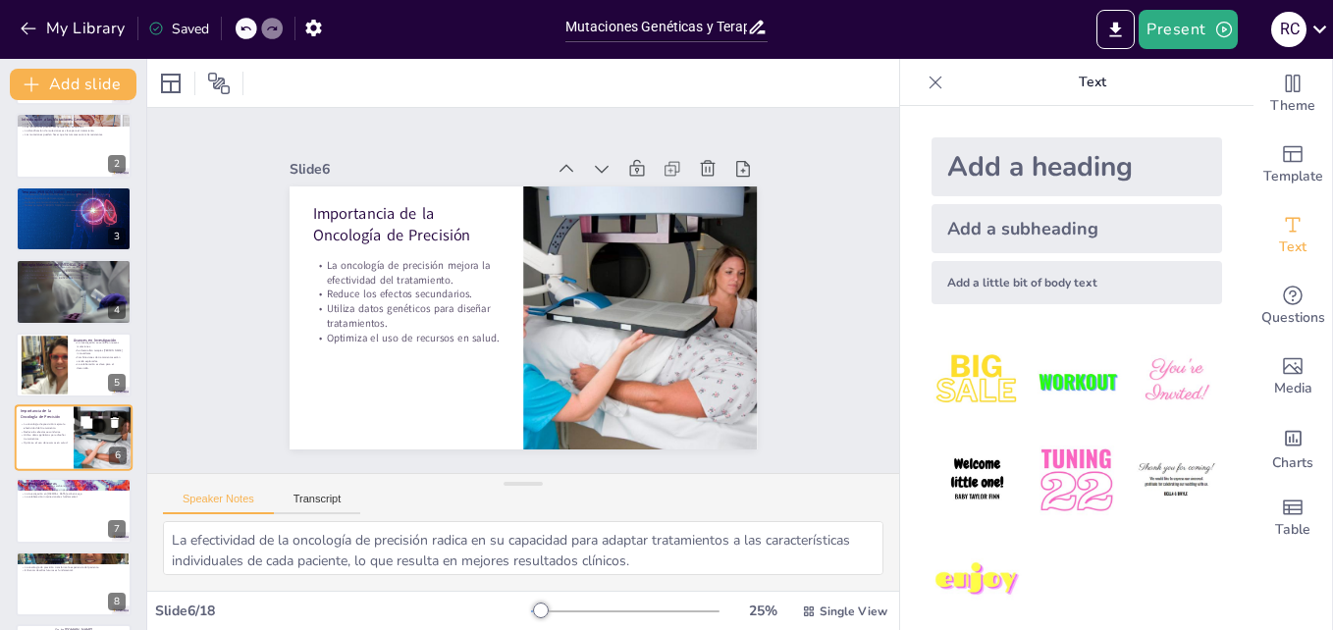
scroll to position [148, 0]
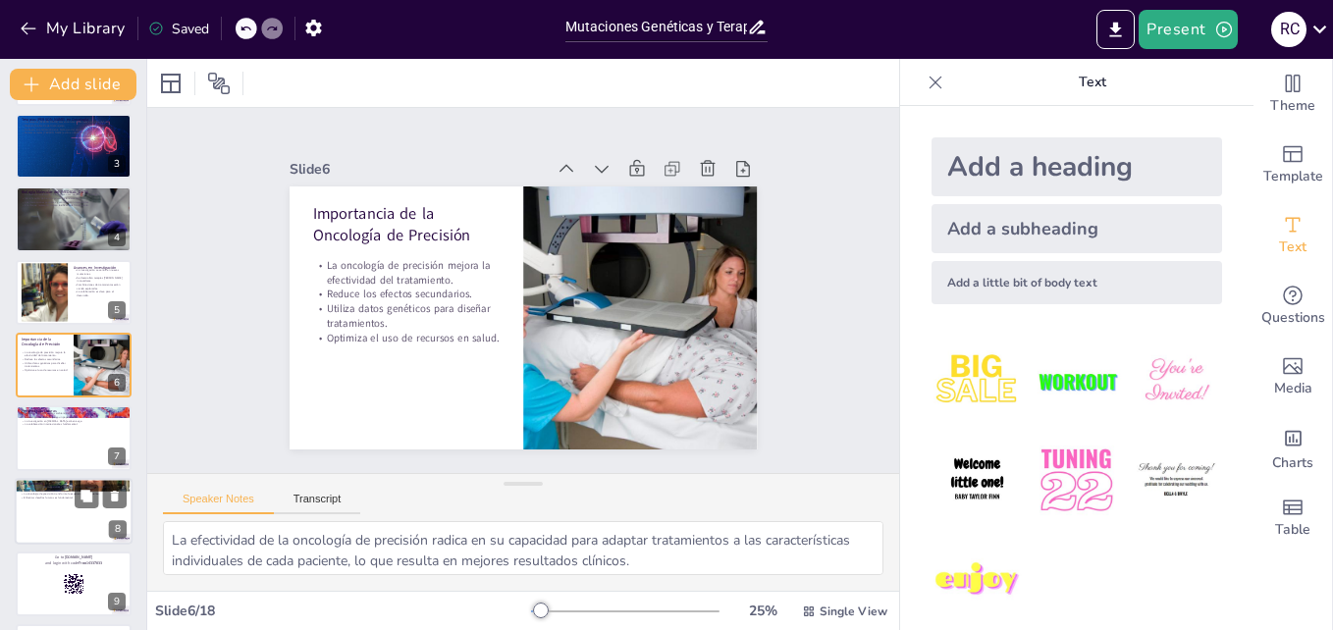
checkbox input "true"
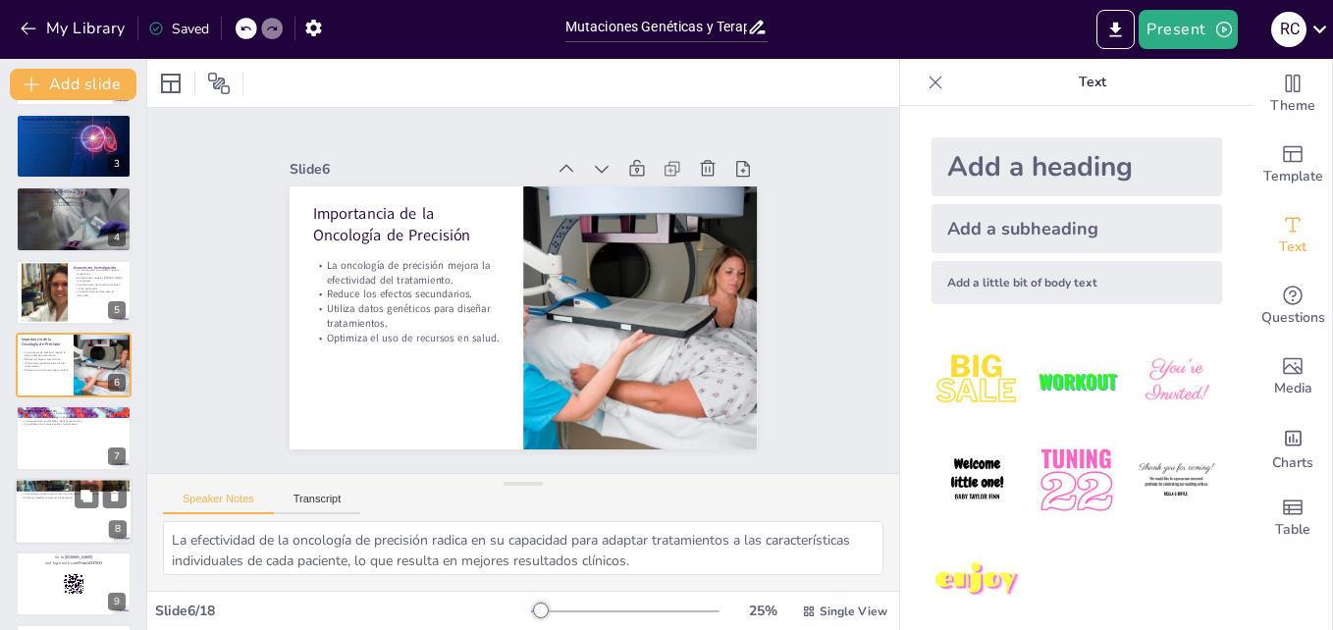
checkbox input "true"
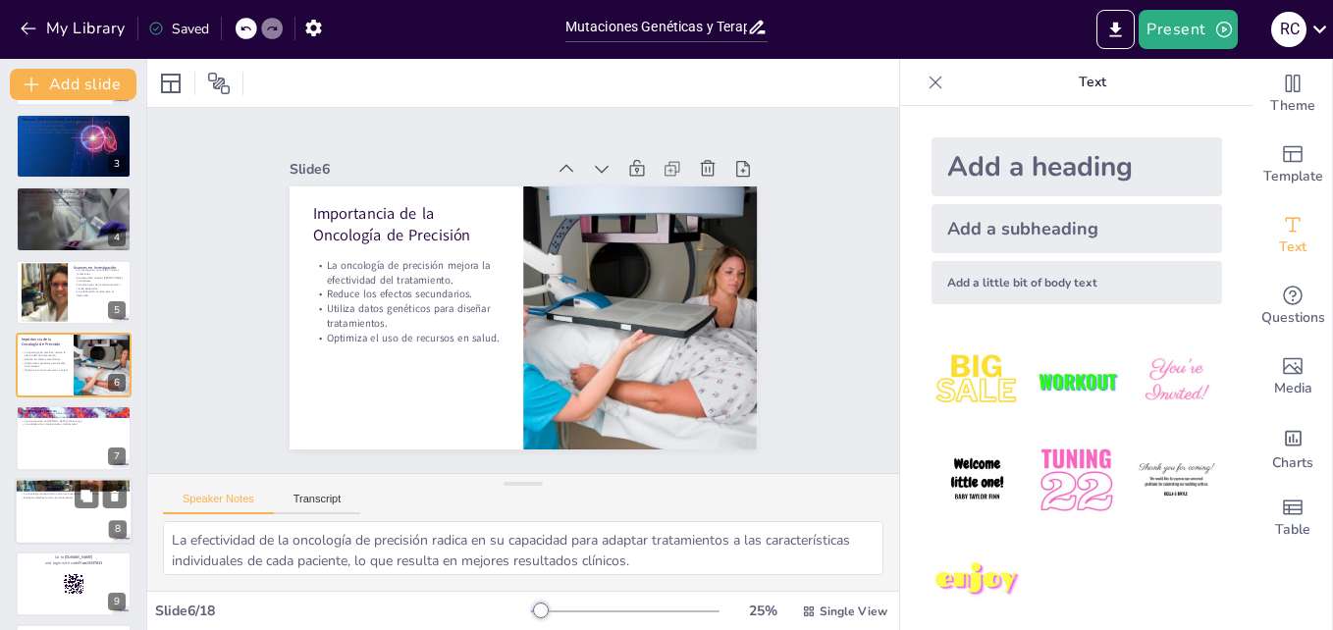
checkbox input "true"
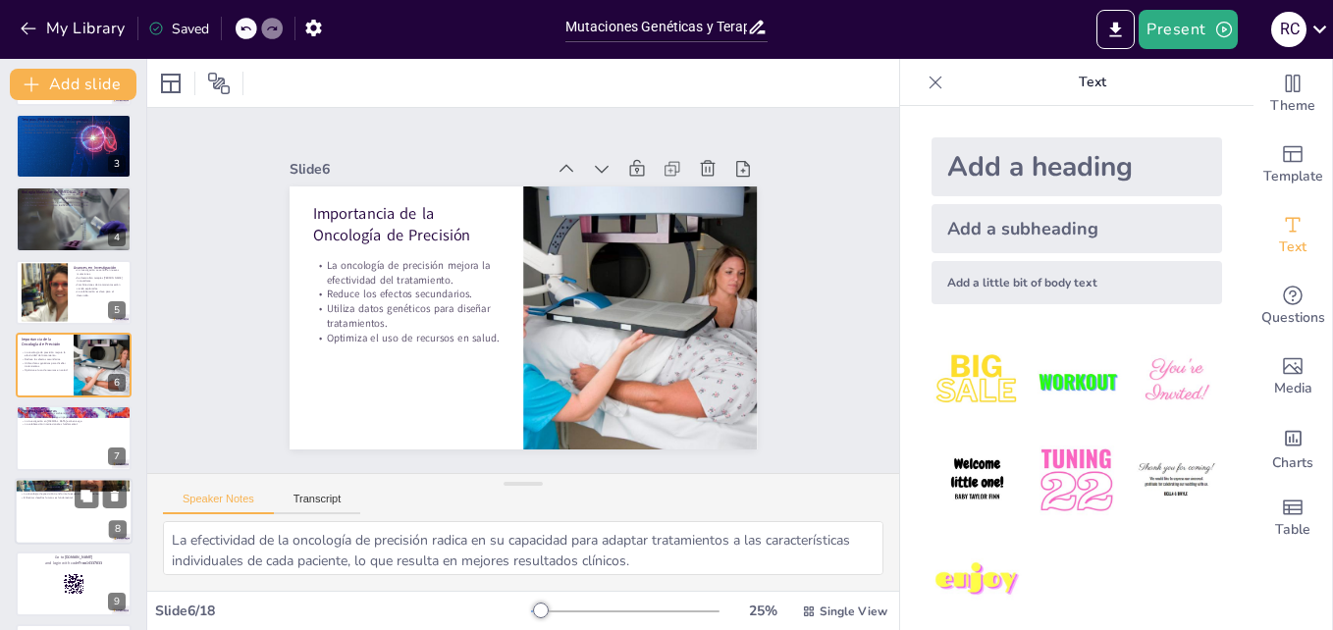
checkbox input "true"
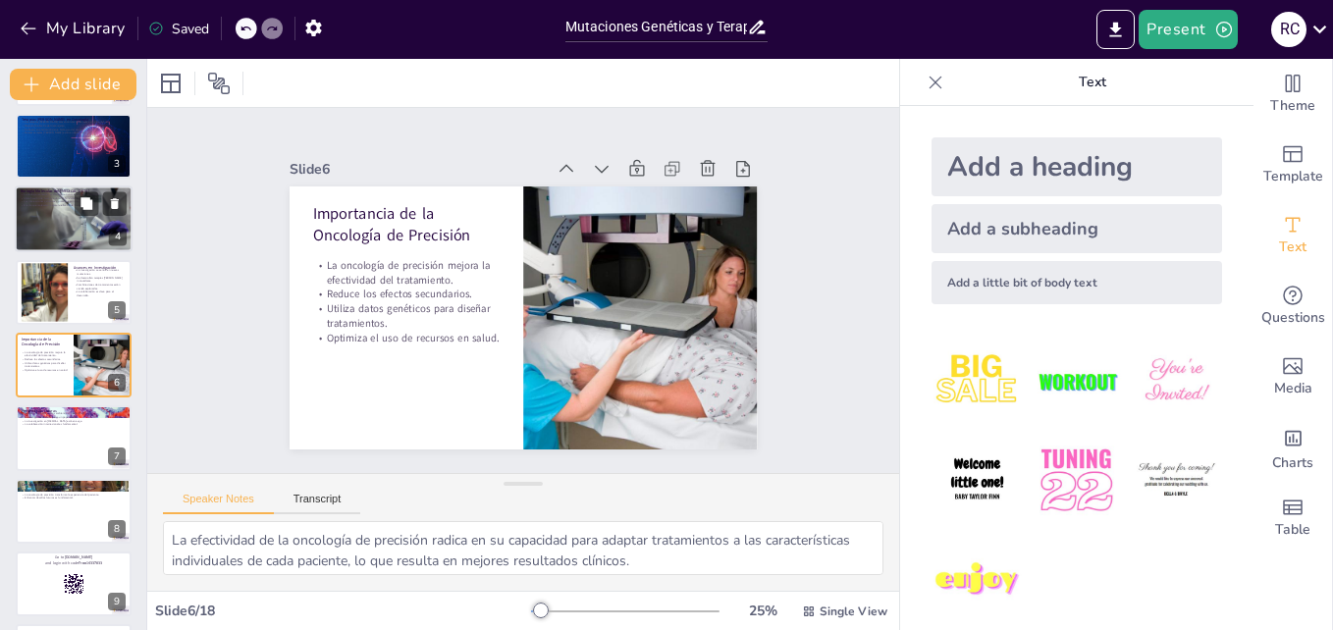
checkbox input "true"
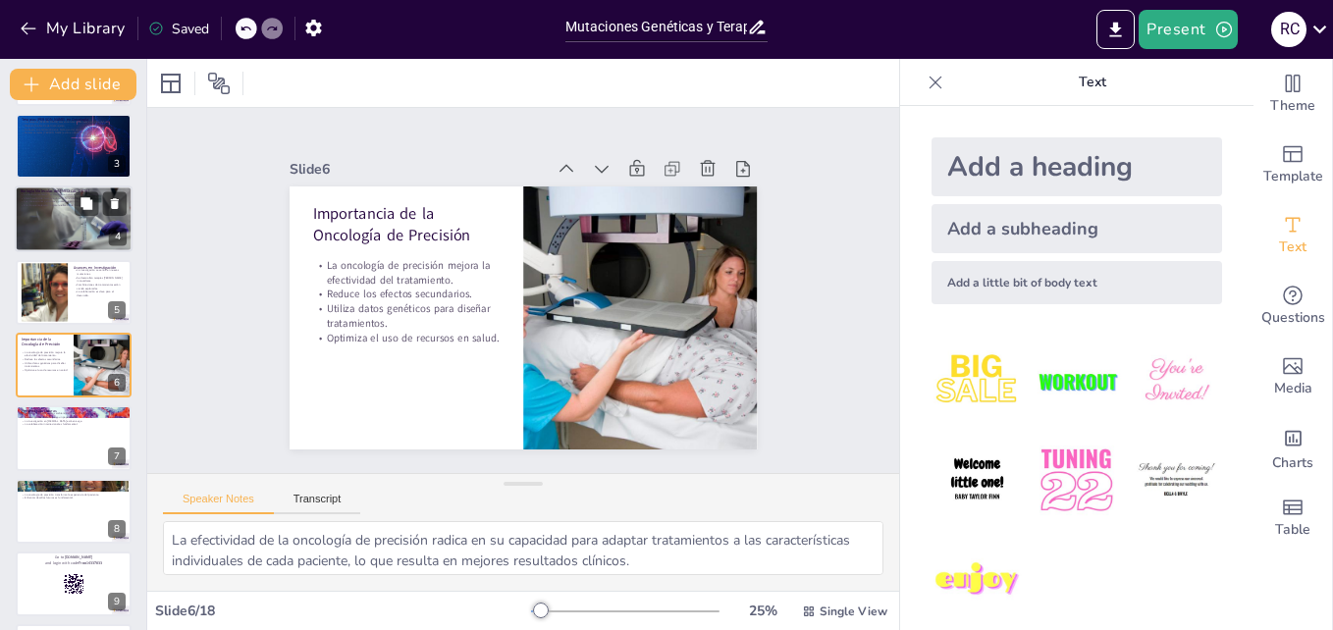
checkbox input "true"
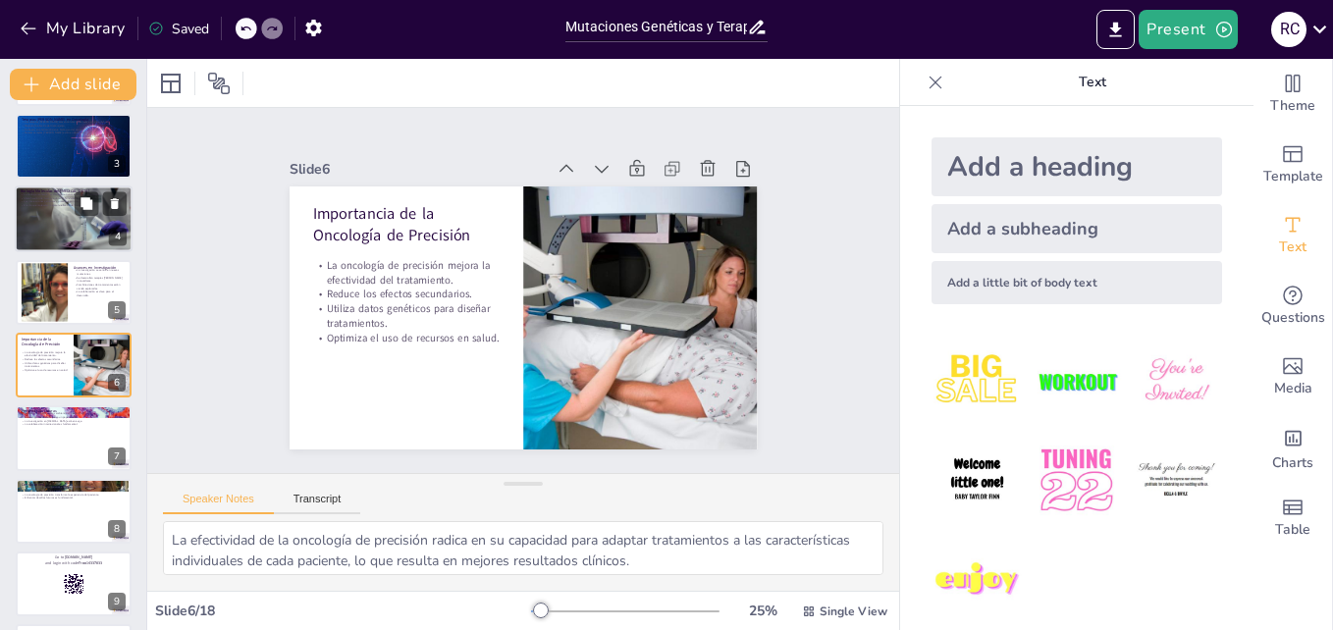
checkbox input "true"
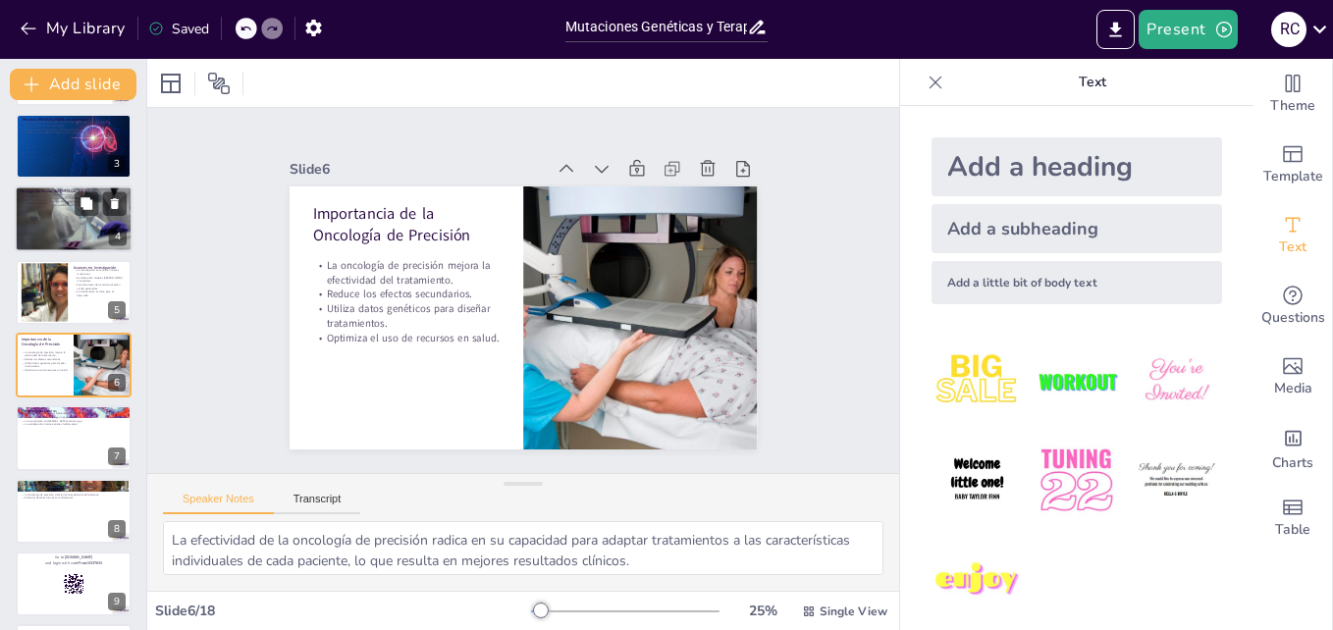
checkbox input "true"
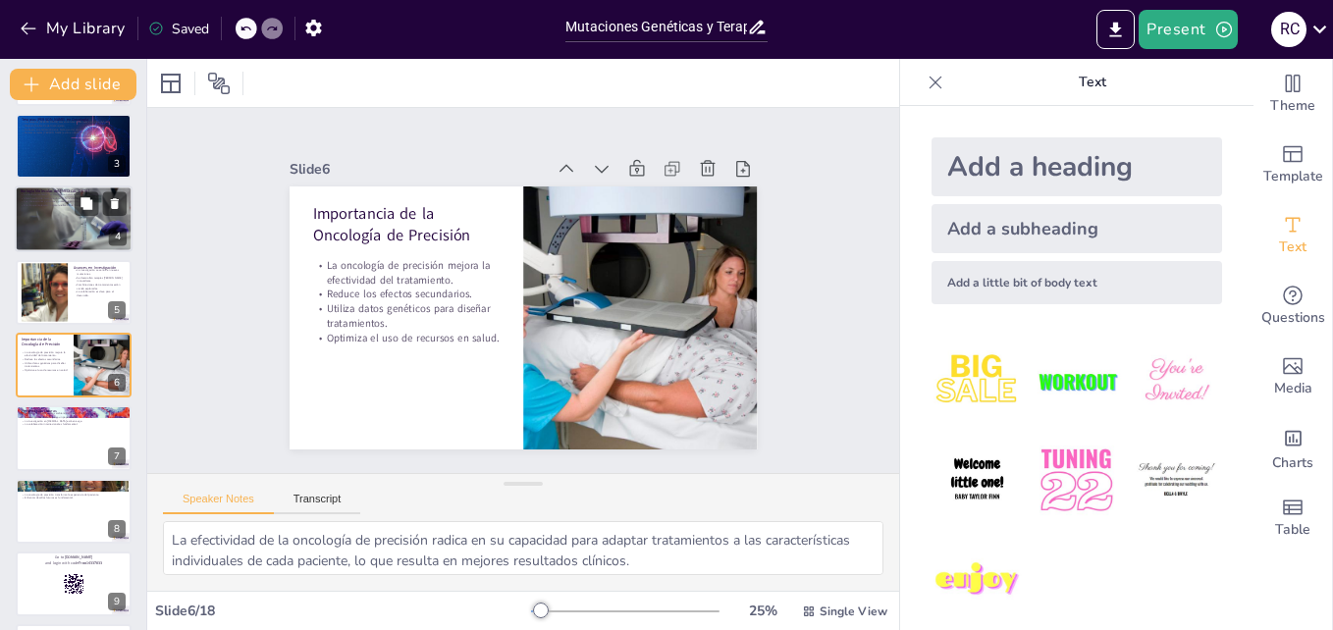
checkbox input "true"
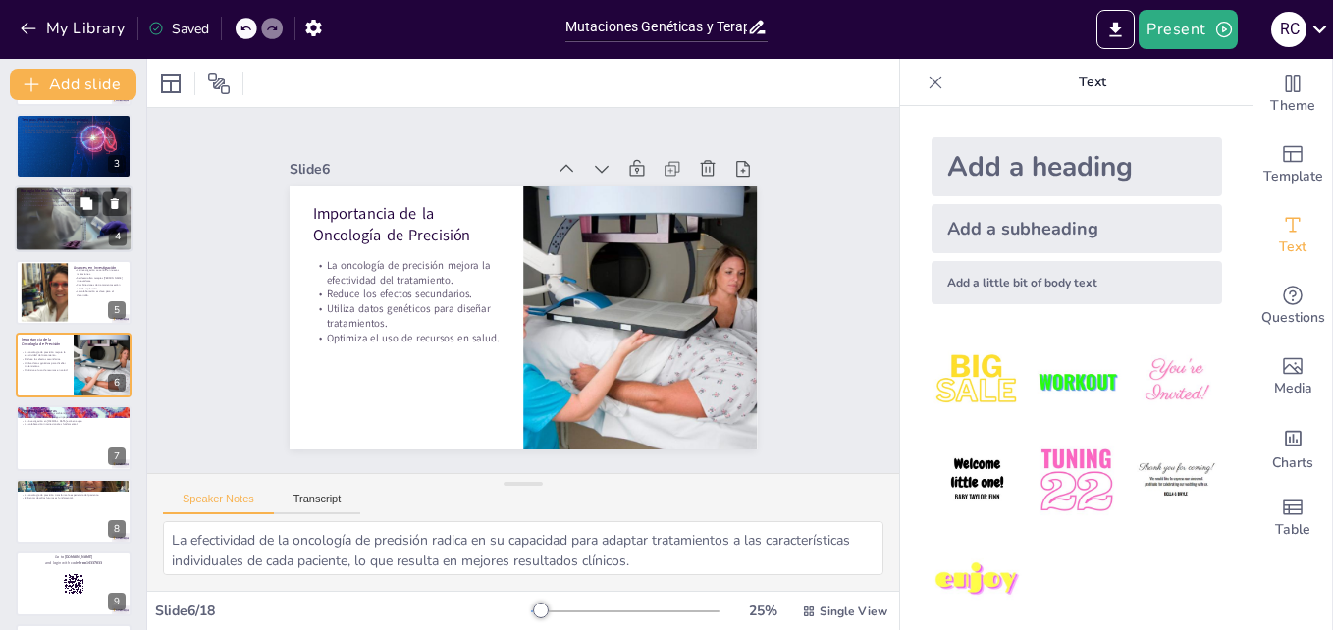
checkbox input "true"
click at [67, 169] on div at bounding box center [74, 146] width 121 height 67
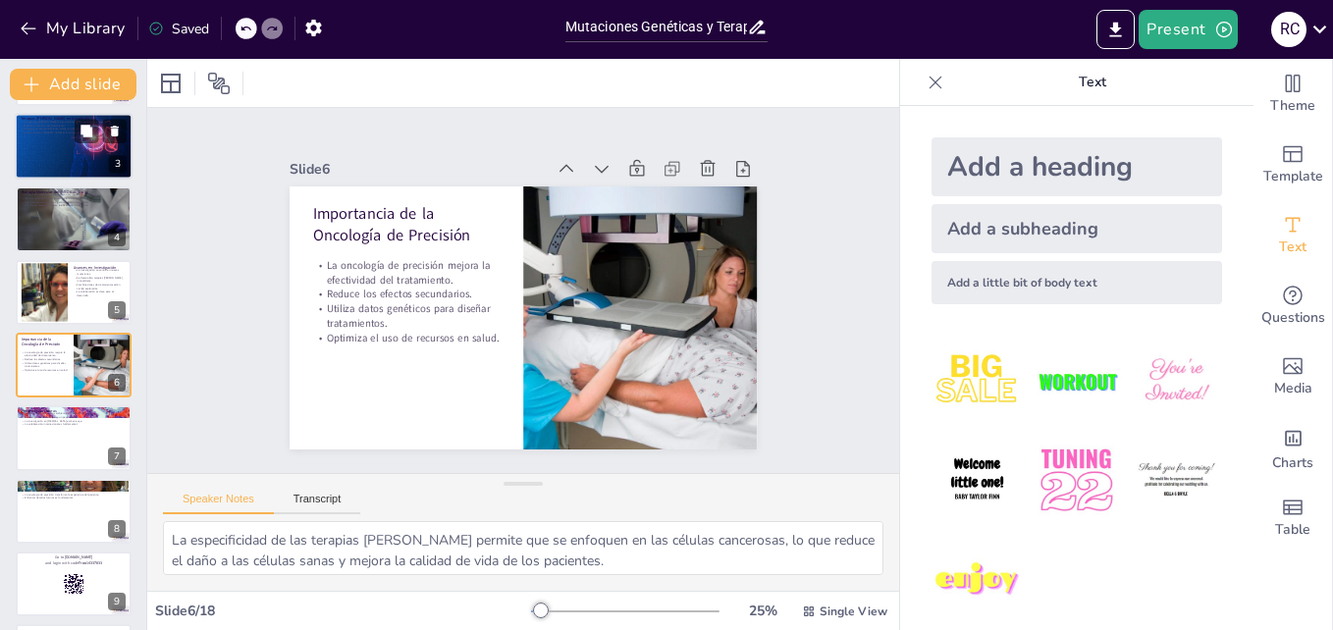
scroll to position [0, 0]
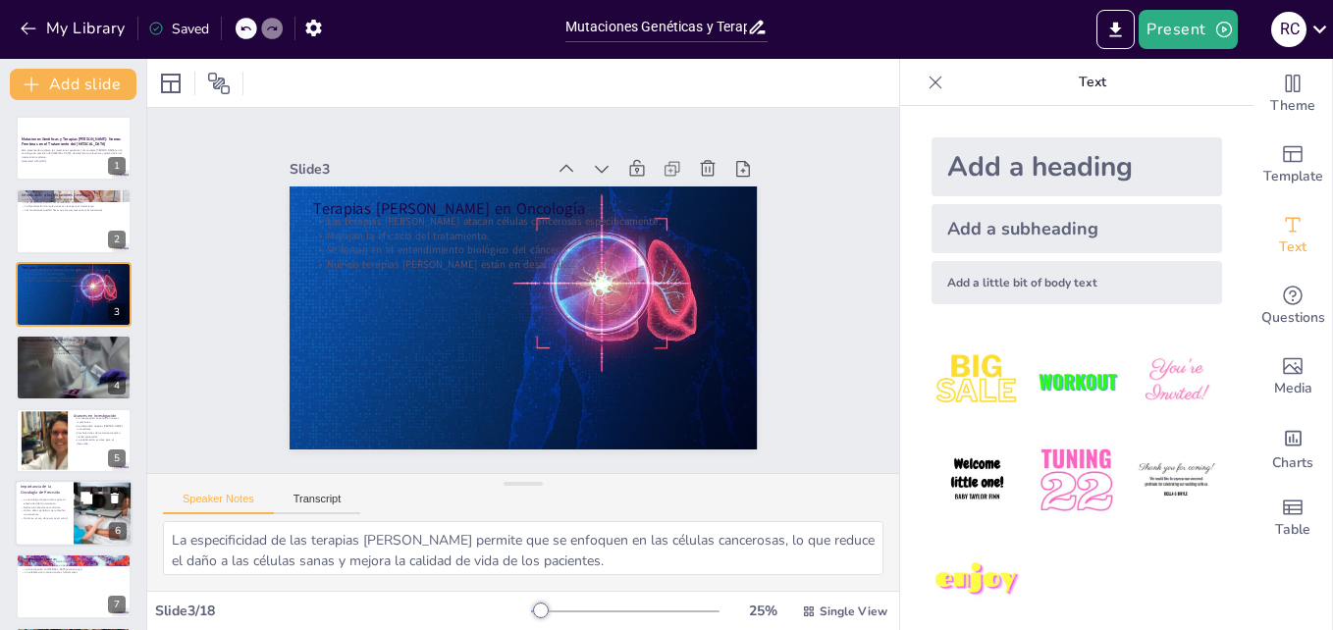
click at [58, 520] on div "La oncología de precisión mejora la efectividad del tratamiento. Reduce los efe…" at bounding box center [44, 509] width 47 height 25
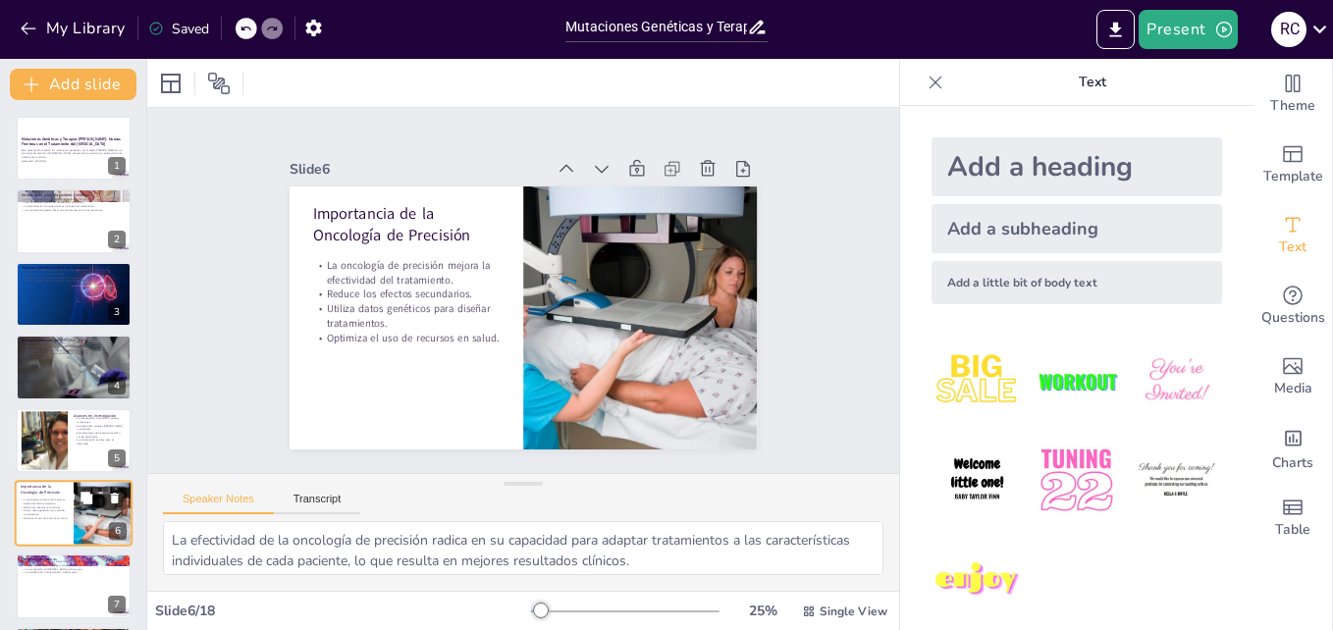
scroll to position [148, 0]
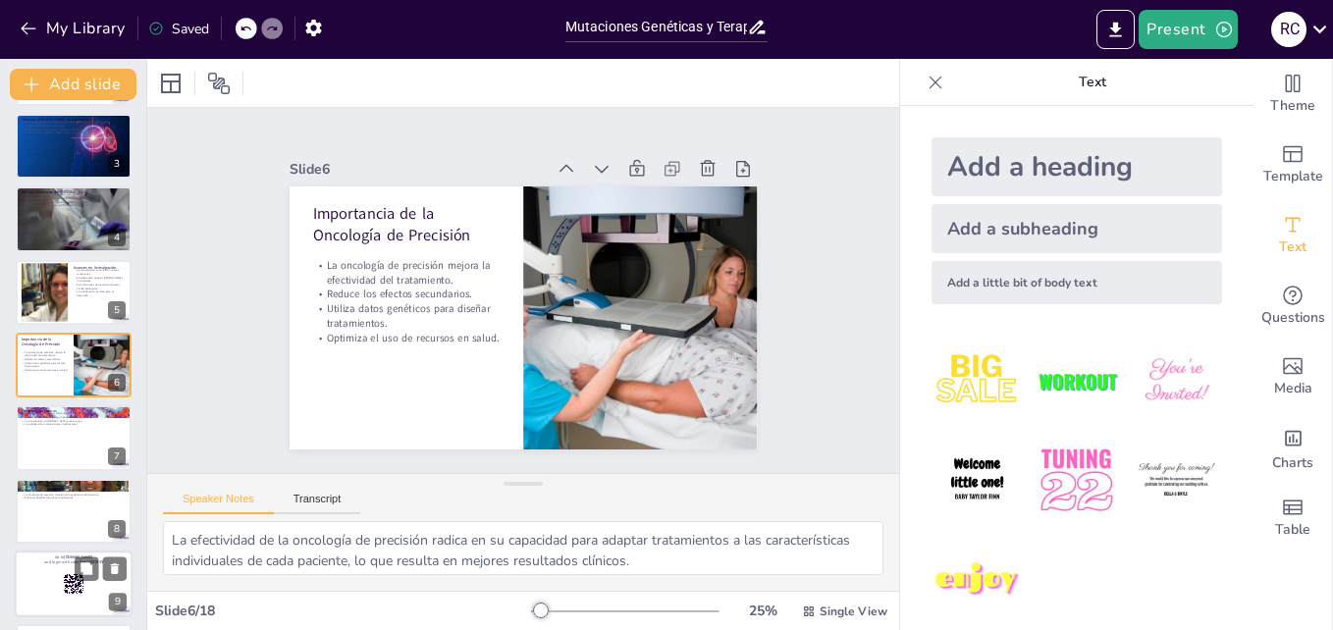
click at [62, 569] on div at bounding box center [74, 584] width 118 height 67
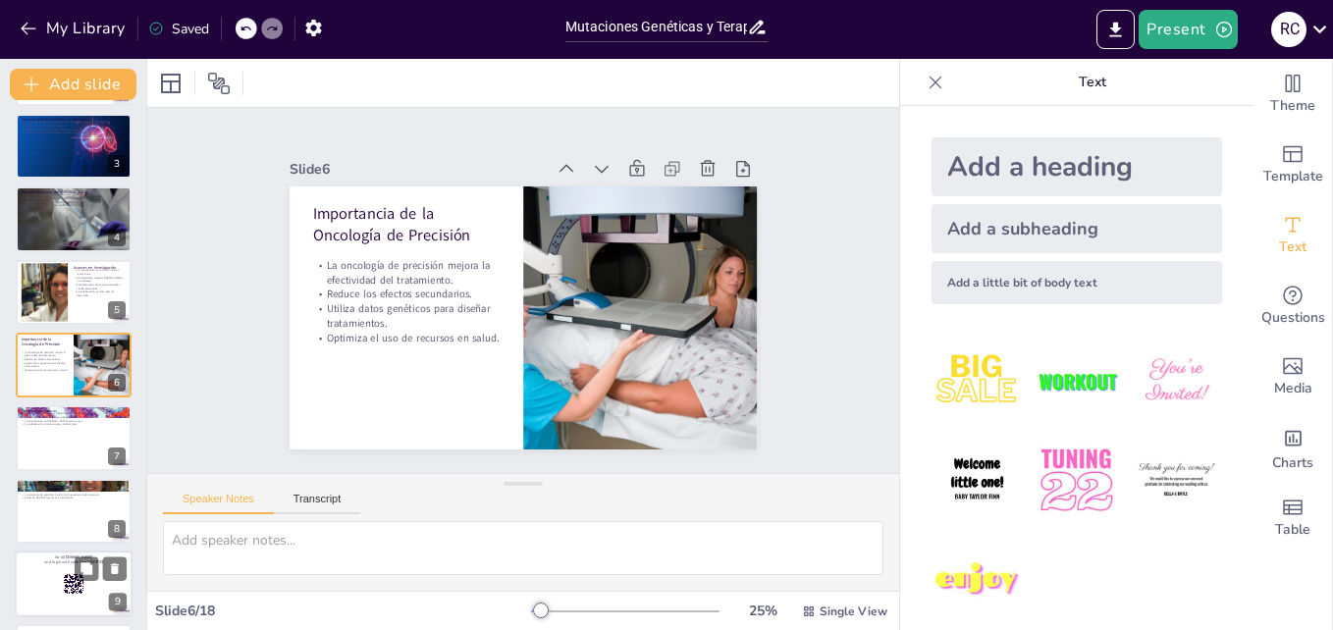
scroll to position [367, 0]
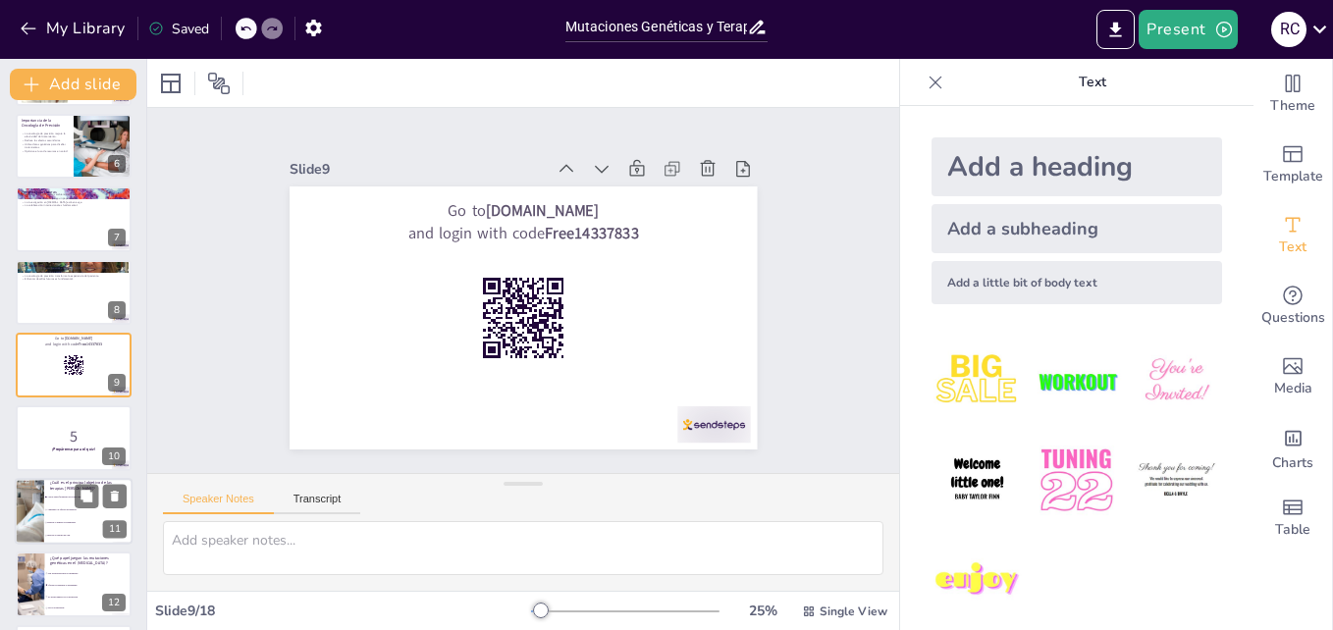
click at [52, 525] on li "Reducir el tiempo de tratamiento" at bounding box center [88, 522] width 88 height 13
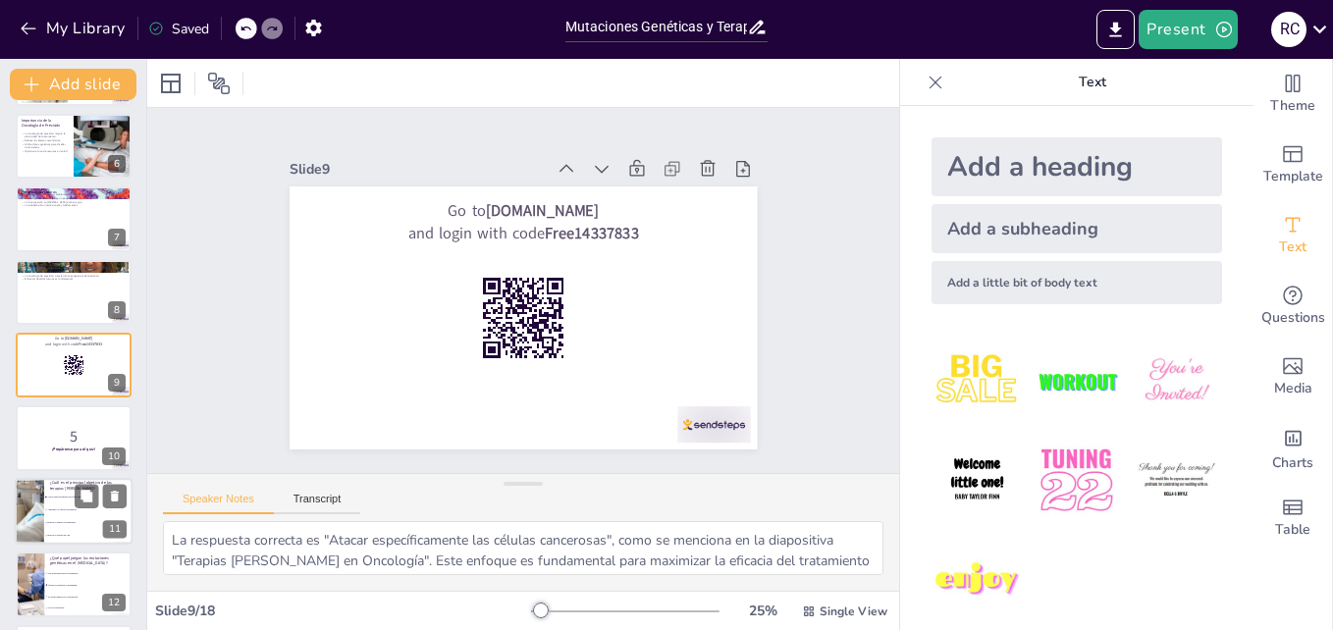
scroll to position [513, 0]
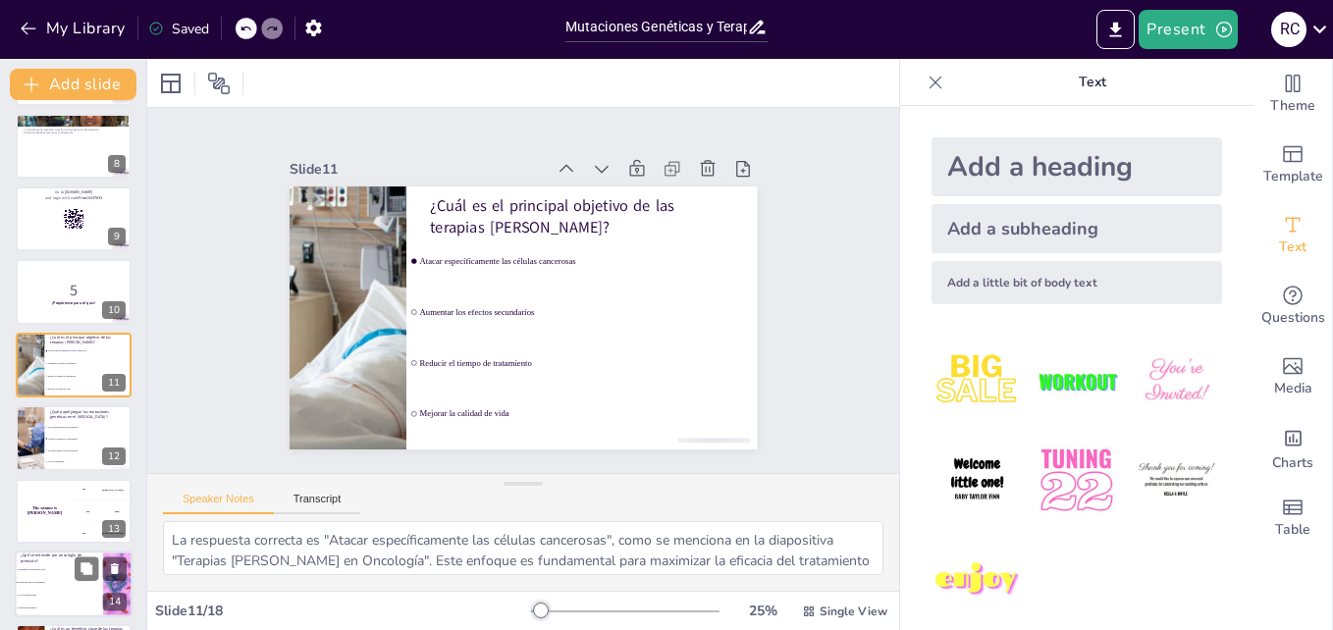
click at [53, 558] on p "¿Qué se entiende por oncología de precisión?" at bounding box center [59, 558] width 77 height 11
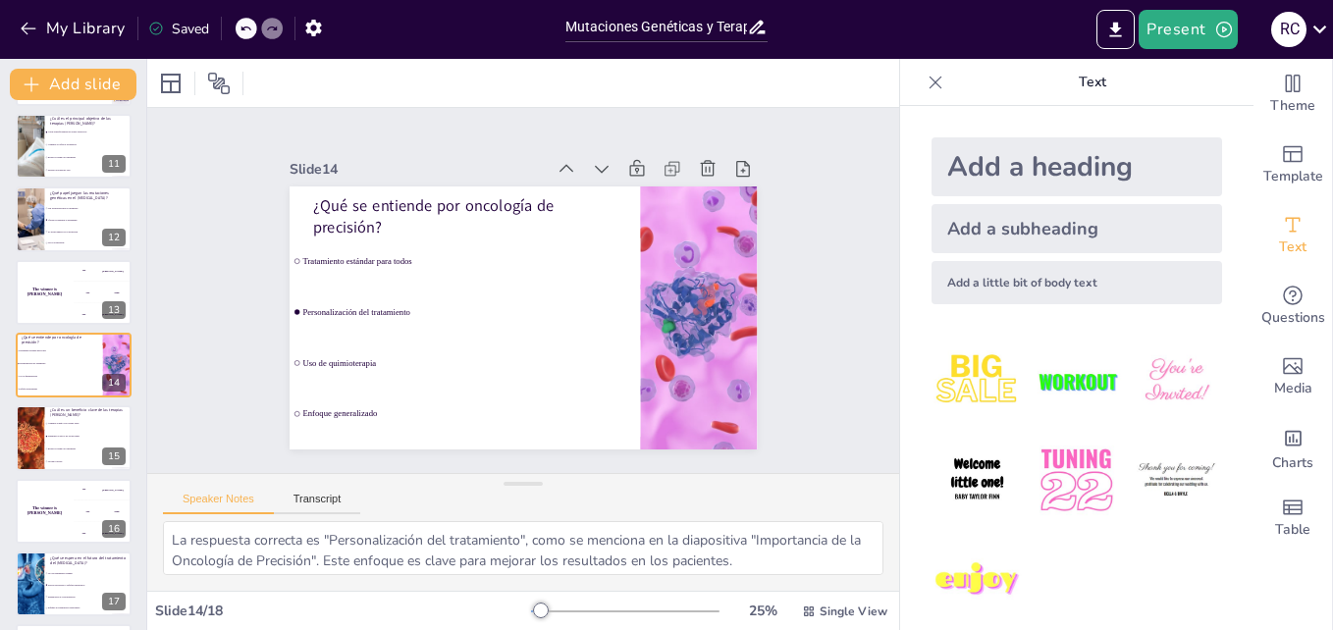
scroll to position [0, 0]
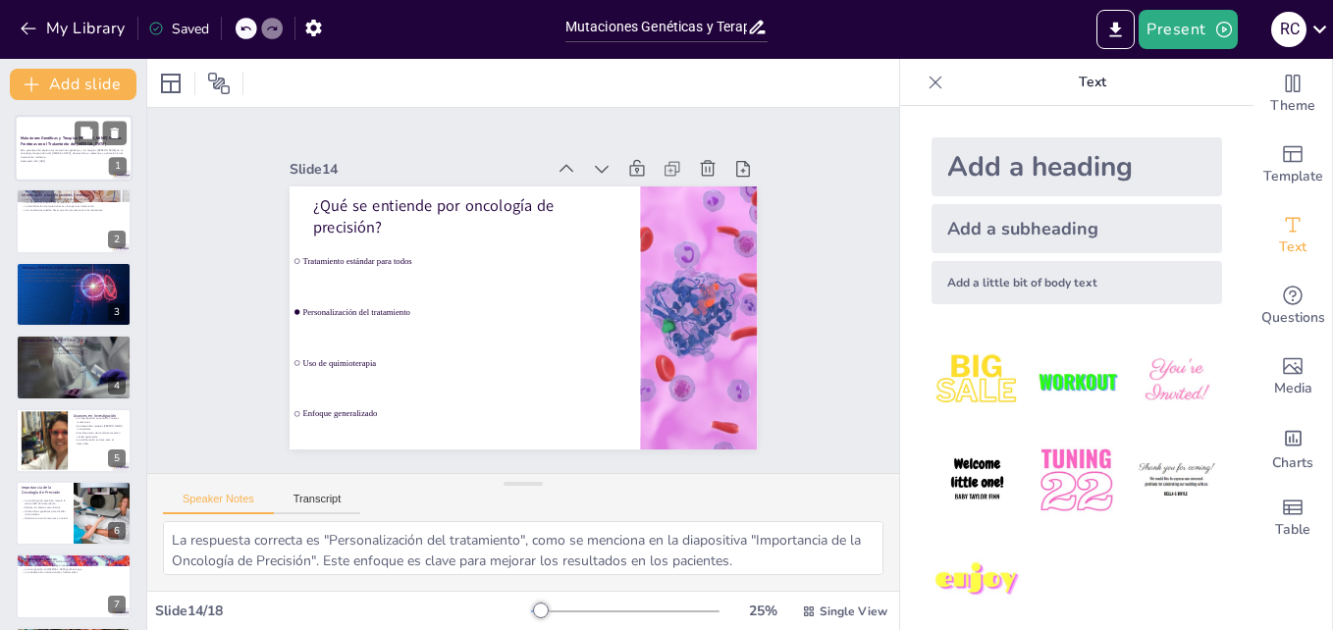
click at [77, 151] on p "Esta presentación explora las mutaciones genéticas y las terapias [PERSON_NAME]…" at bounding box center [74, 153] width 106 height 11
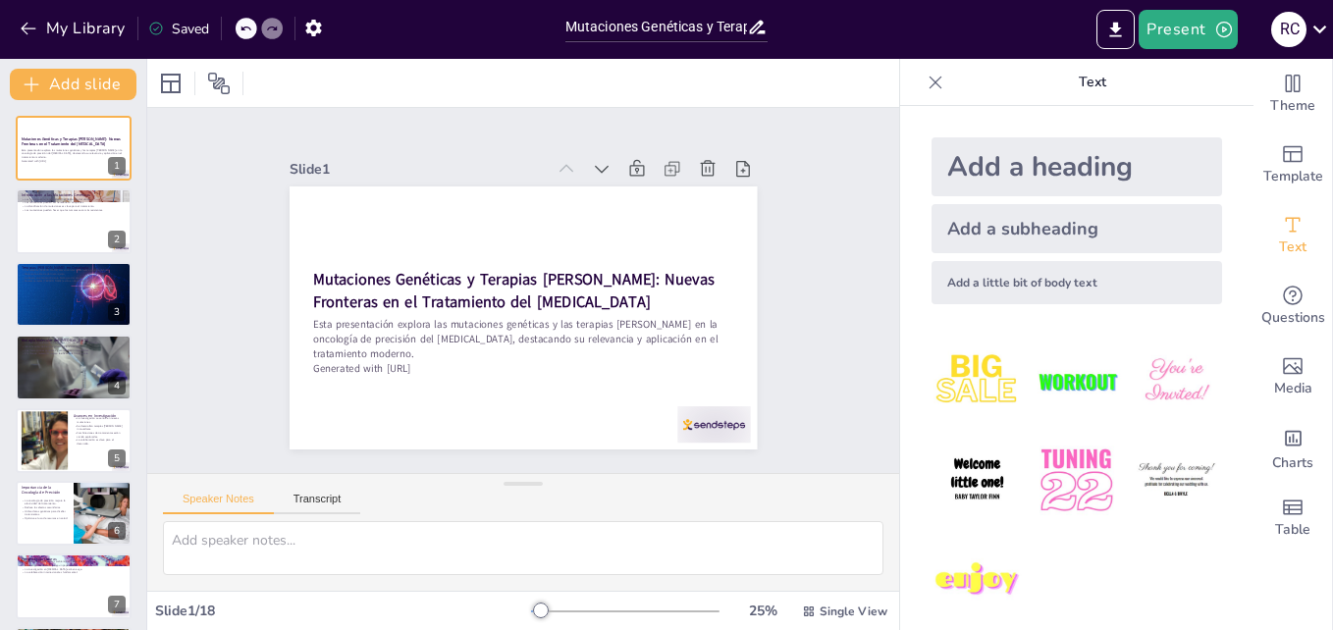
click at [958, 477] on img at bounding box center [977, 480] width 91 height 91
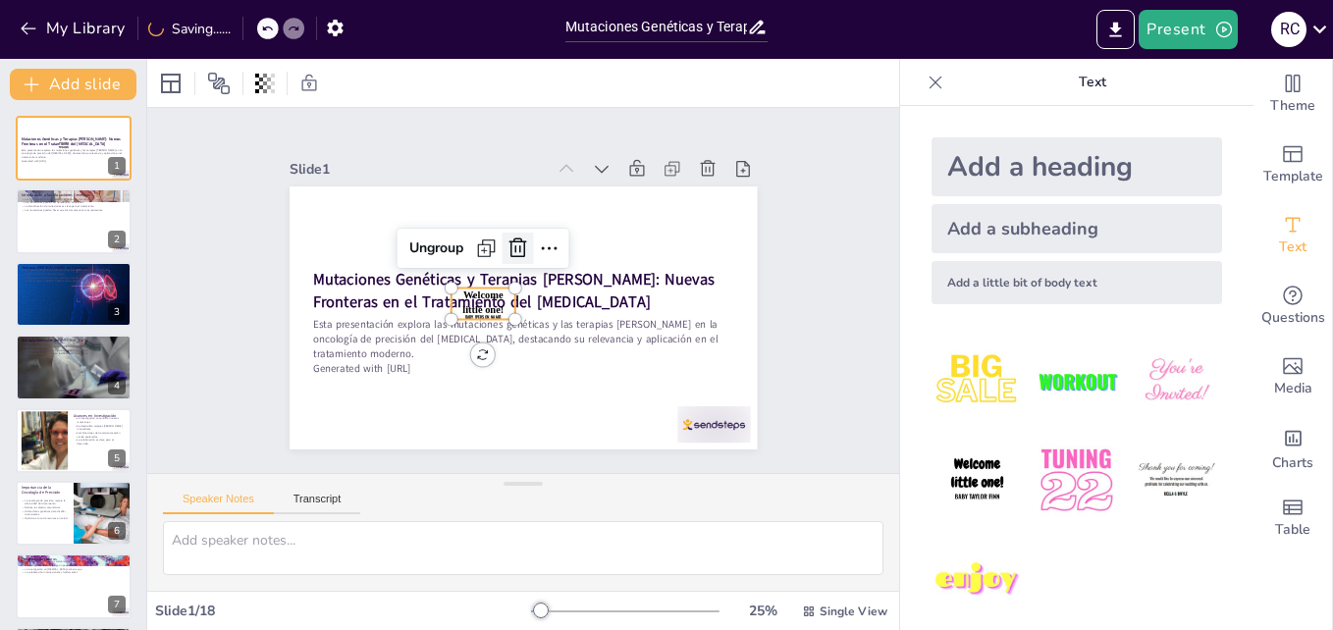
click at [510, 241] on icon at bounding box center [523, 249] width 26 height 26
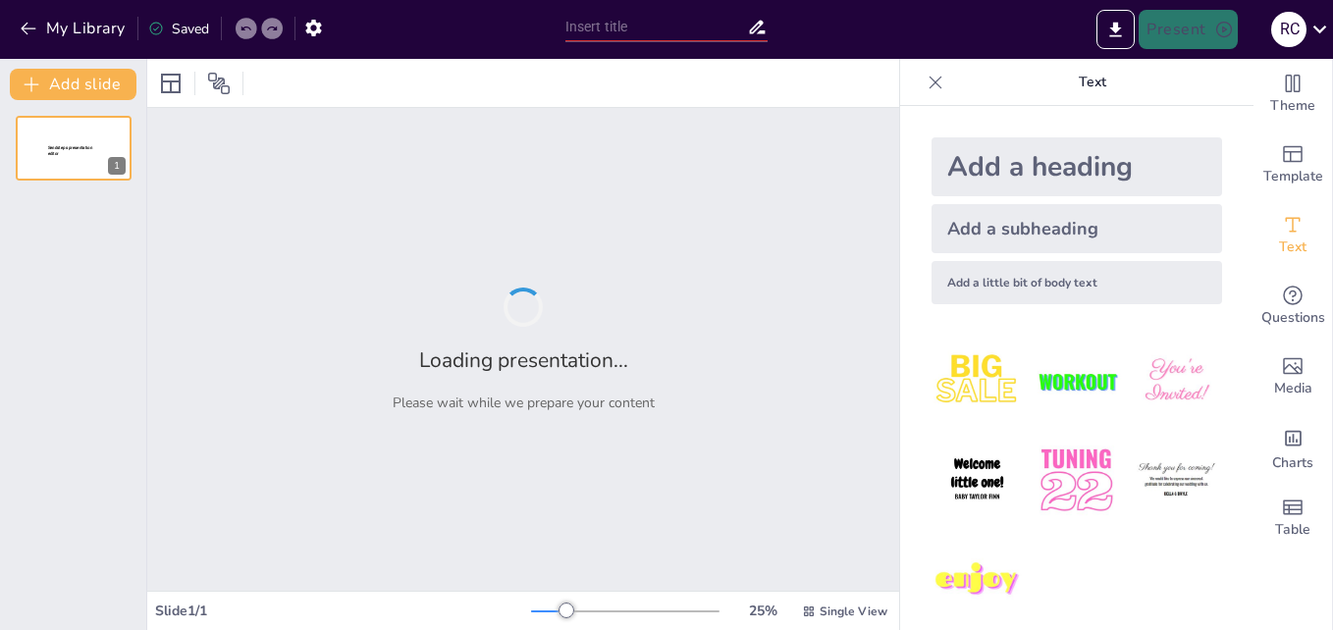
type input "Mutaciones Genéticas y Terapias [PERSON_NAME]: Nuevas Fronteras en el Tratamien…"
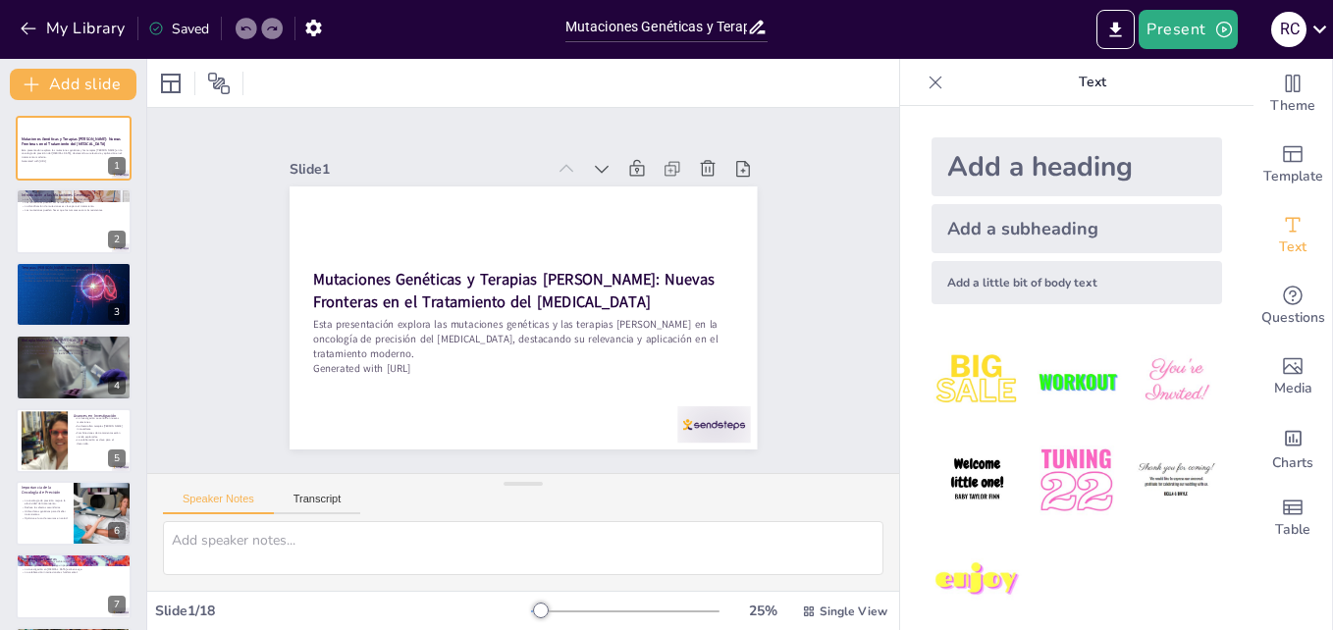
checkbox input "true"
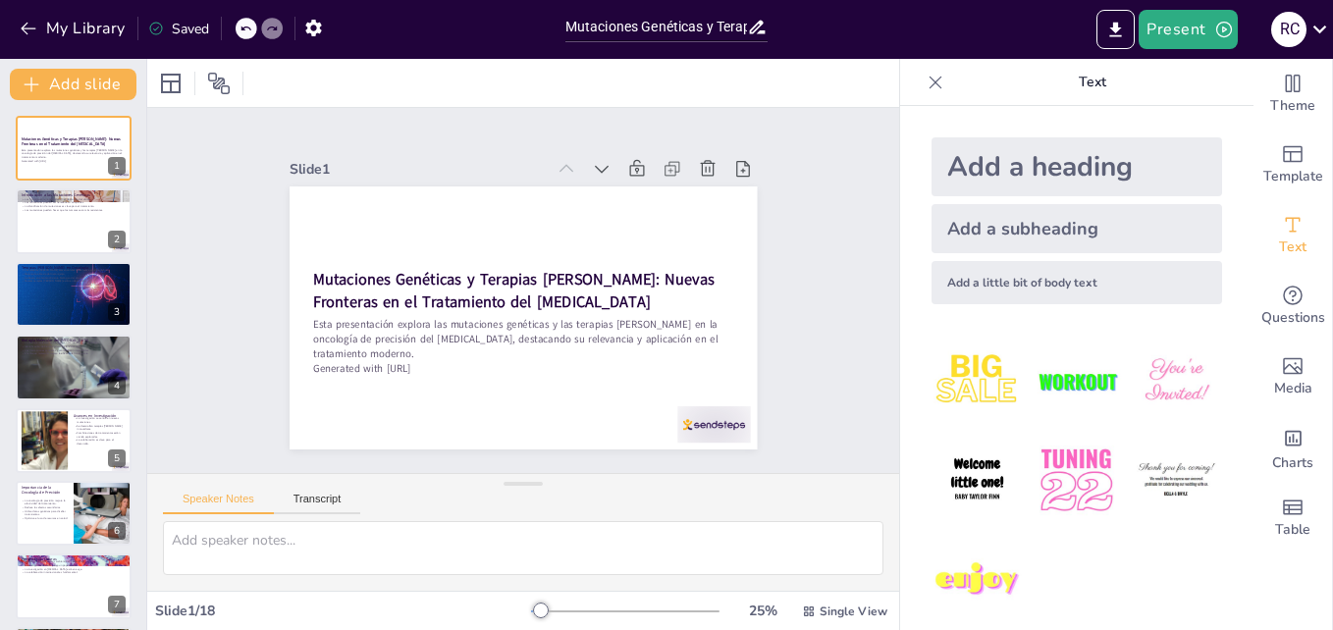
checkbox input "true"
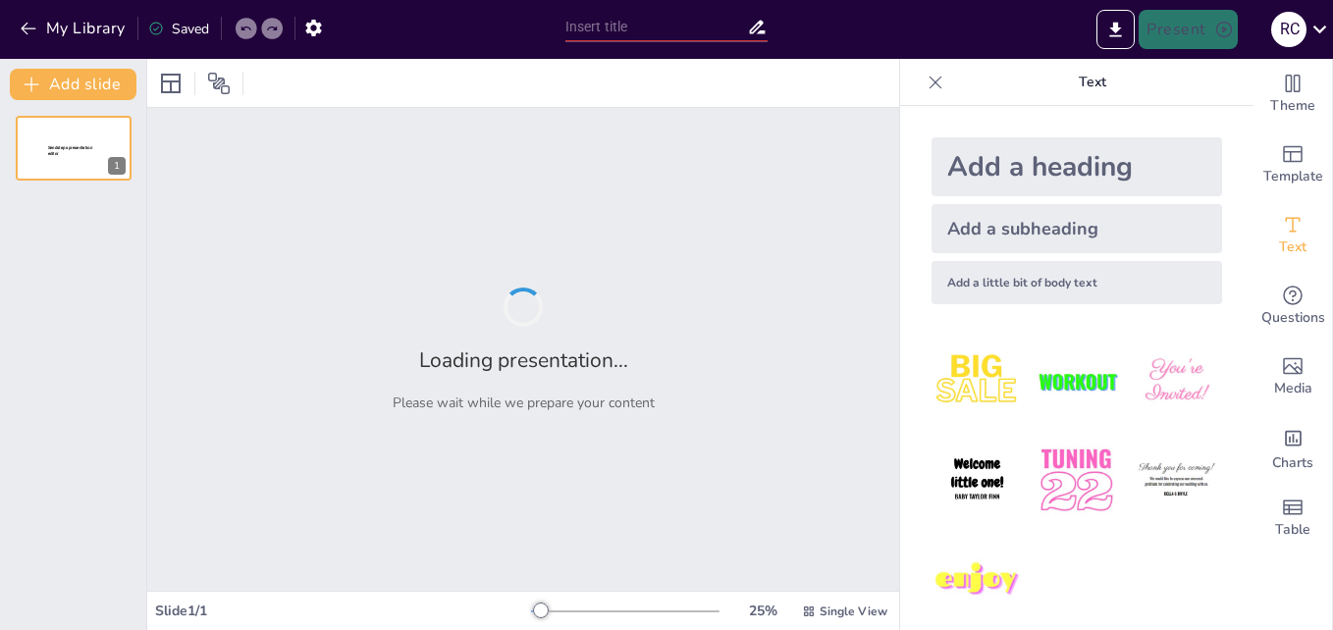
type input "Mutaciones Genéticas y Terapias [PERSON_NAME]: Nuevas Fronteras en el Tratamien…"
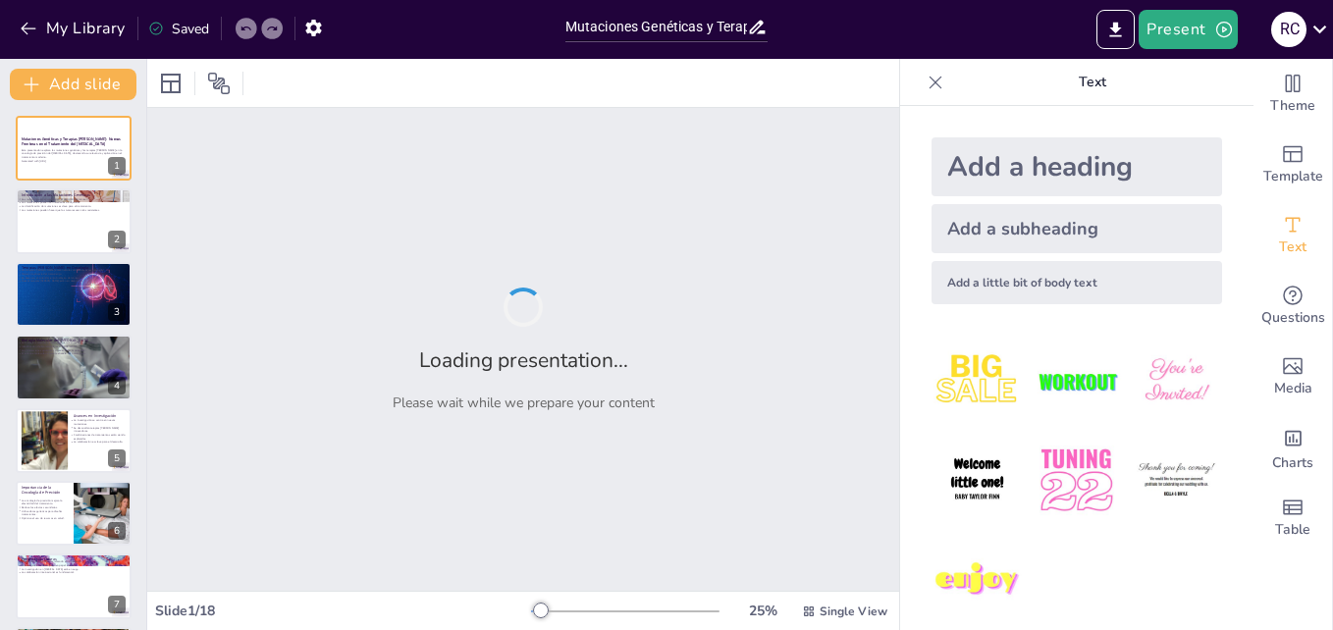
checkbox input "true"
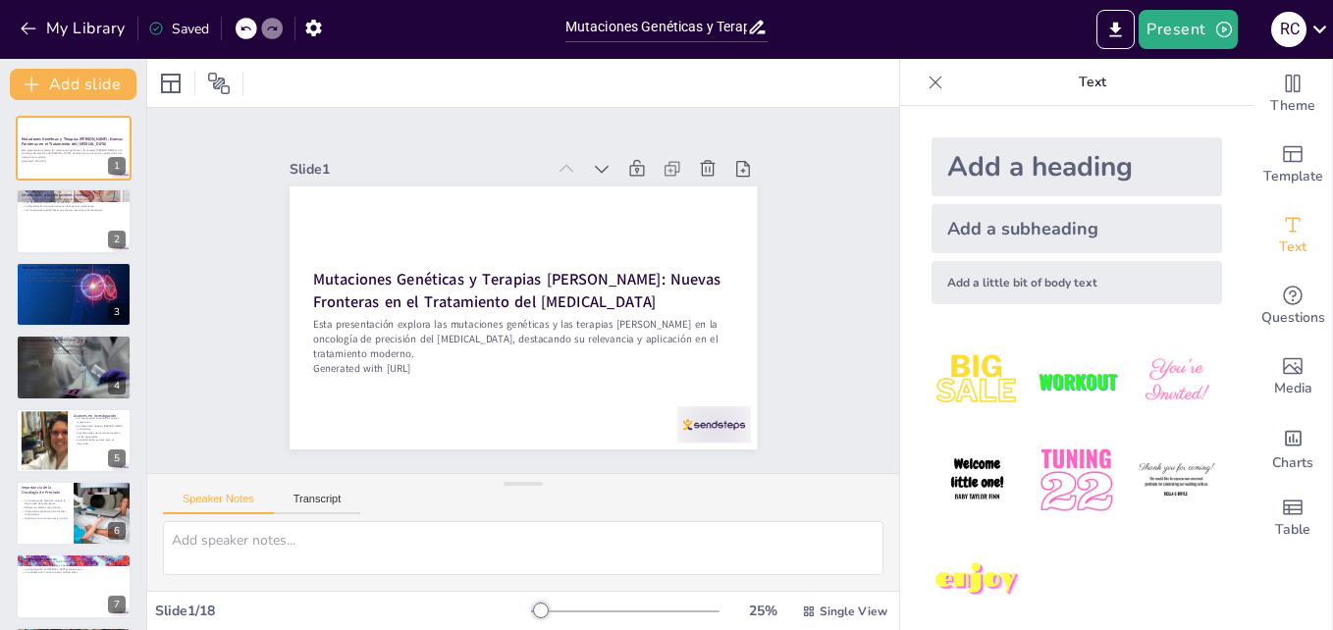
checkbox input "true"
